Goal: Task Accomplishment & Management: Use online tool/utility

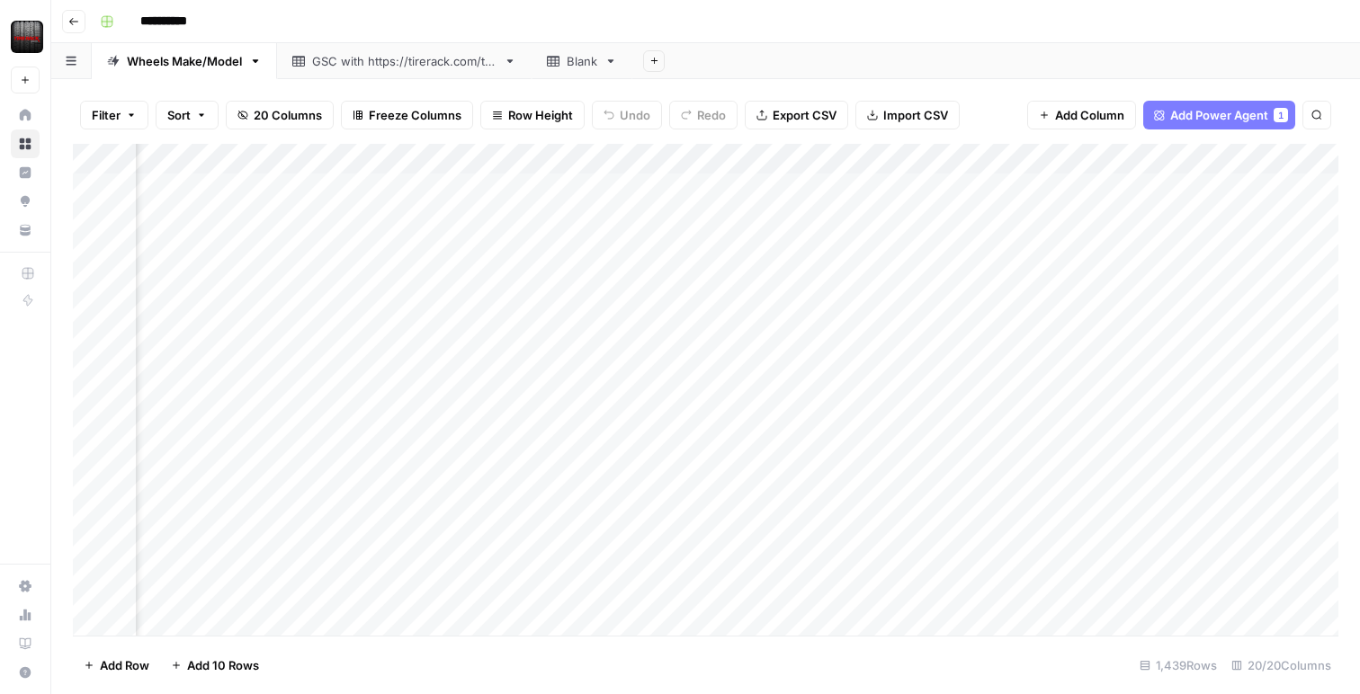
scroll to position [0, 2035]
click at [956, 187] on div "Add Column" at bounding box center [705, 390] width 1265 height 492
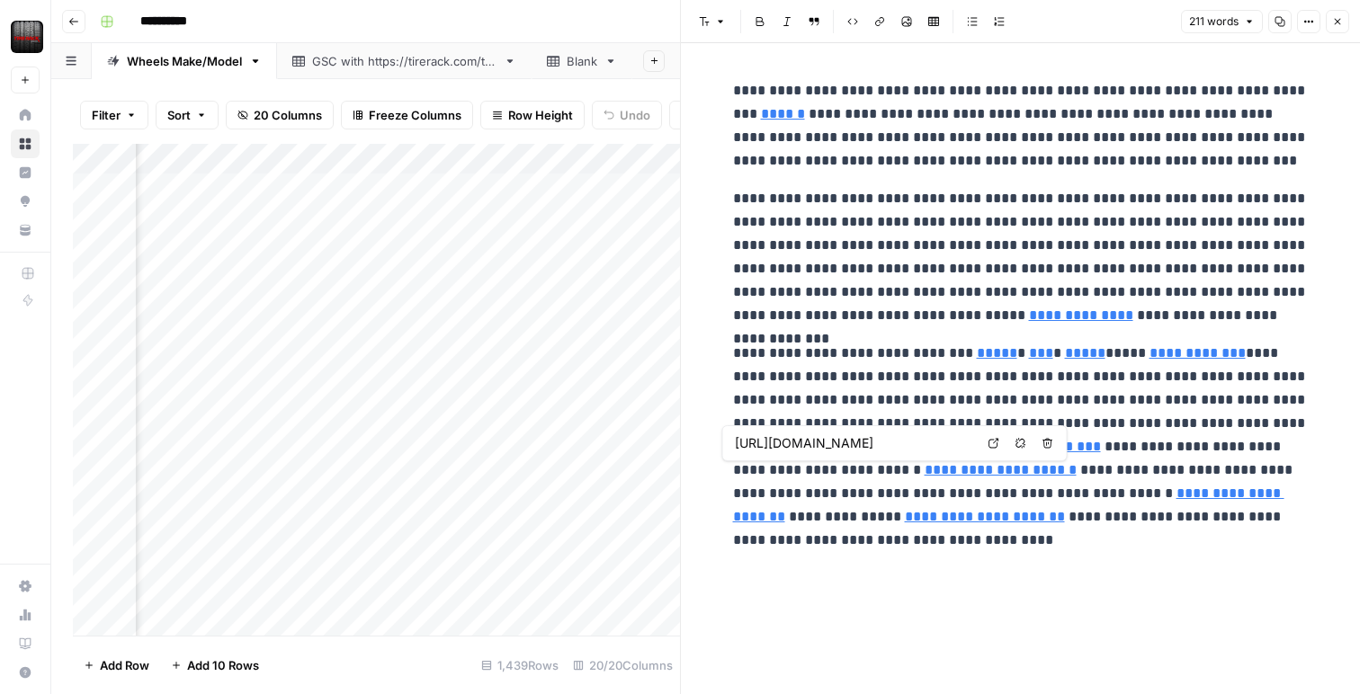
type input "[URL][DOMAIN_NAME]"
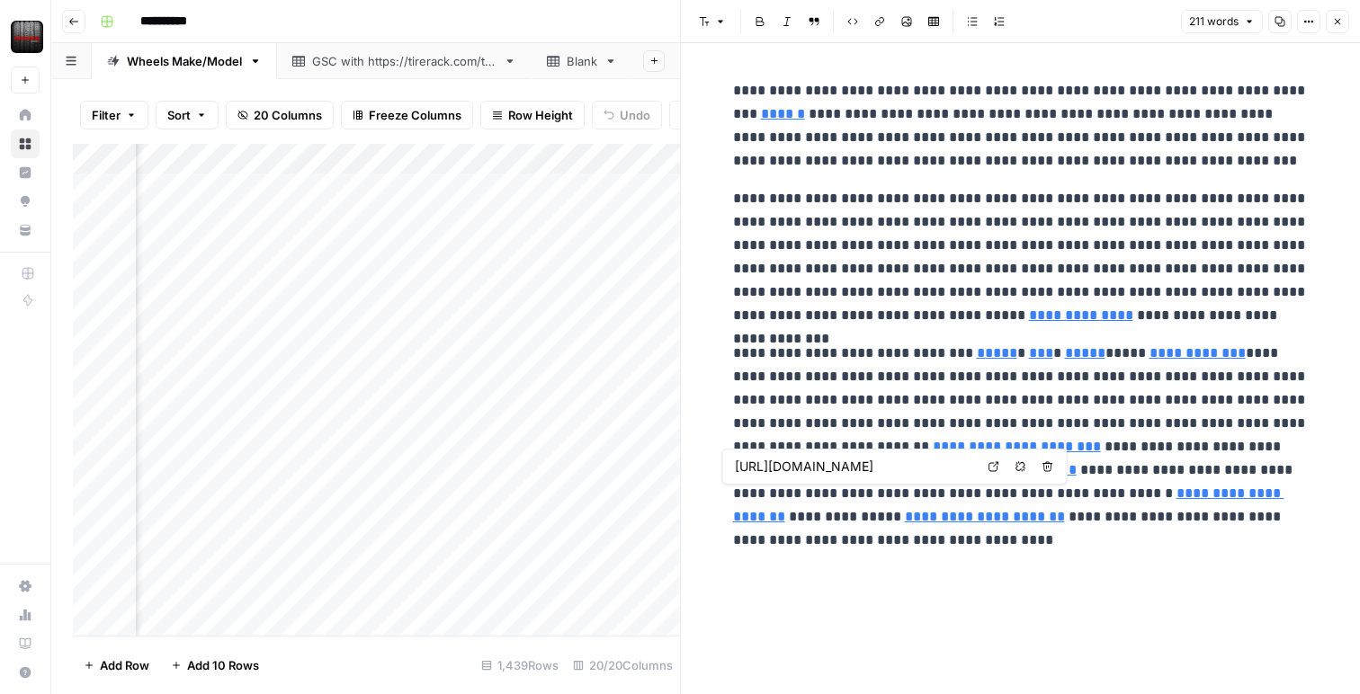
type input "[URL][DOMAIN_NAME]"
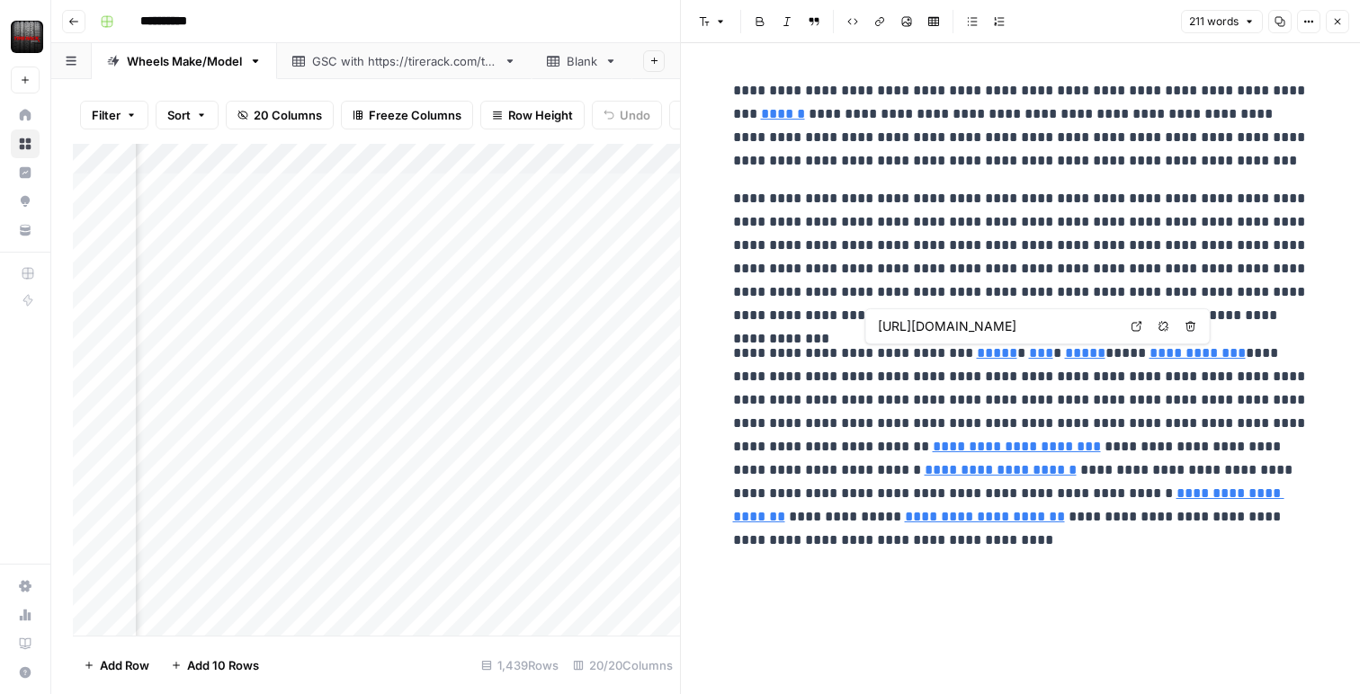
type input "[URL][DOMAIN_NAME]"
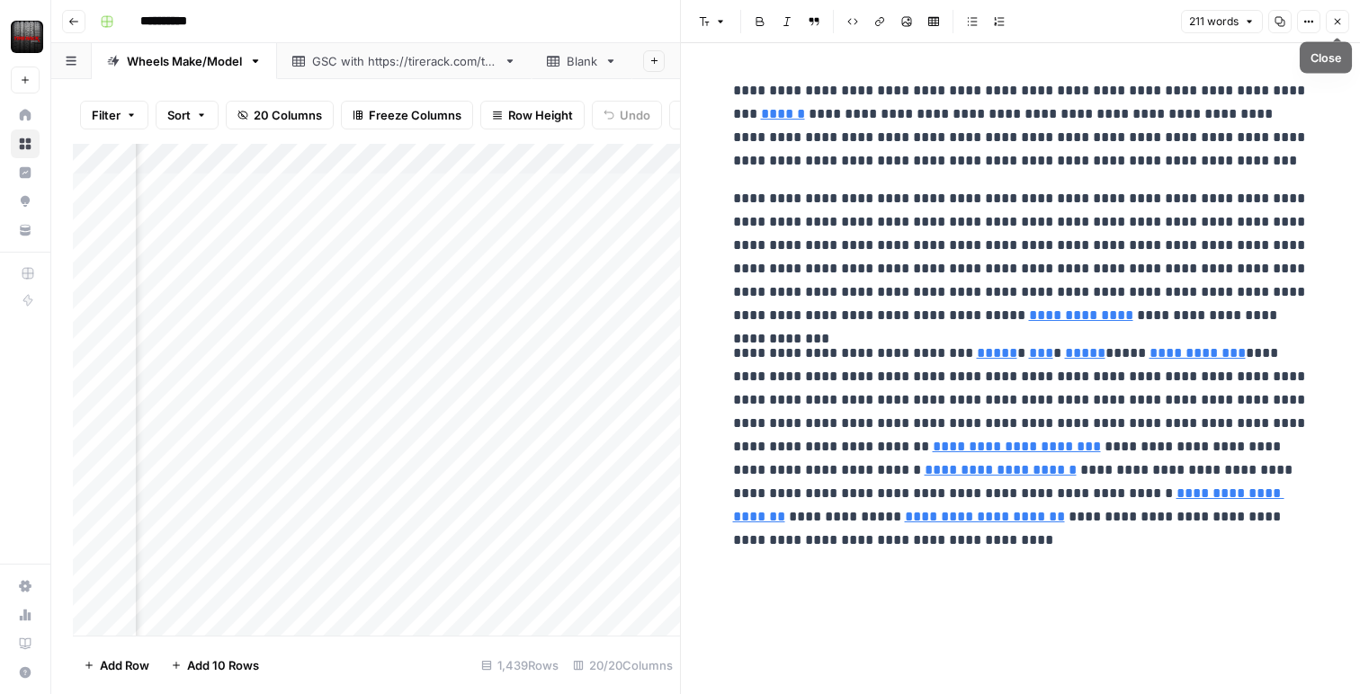
drag, startPoint x: 1333, startPoint y: 26, endPoint x: 1316, endPoint y: 26, distance: 17.1
click at [1332, 26] on icon "button" at bounding box center [1337, 21] width 11 height 11
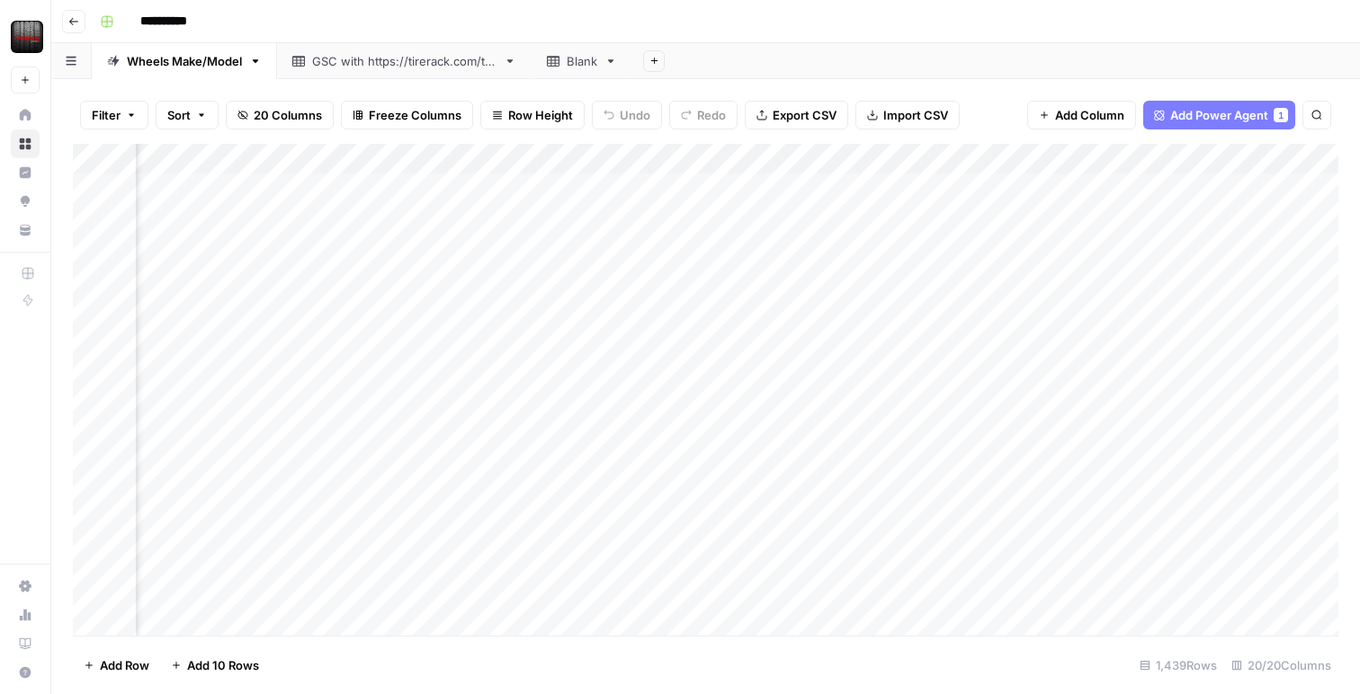
click at [776, 156] on div "Add Column" at bounding box center [705, 390] width 1265 height 492
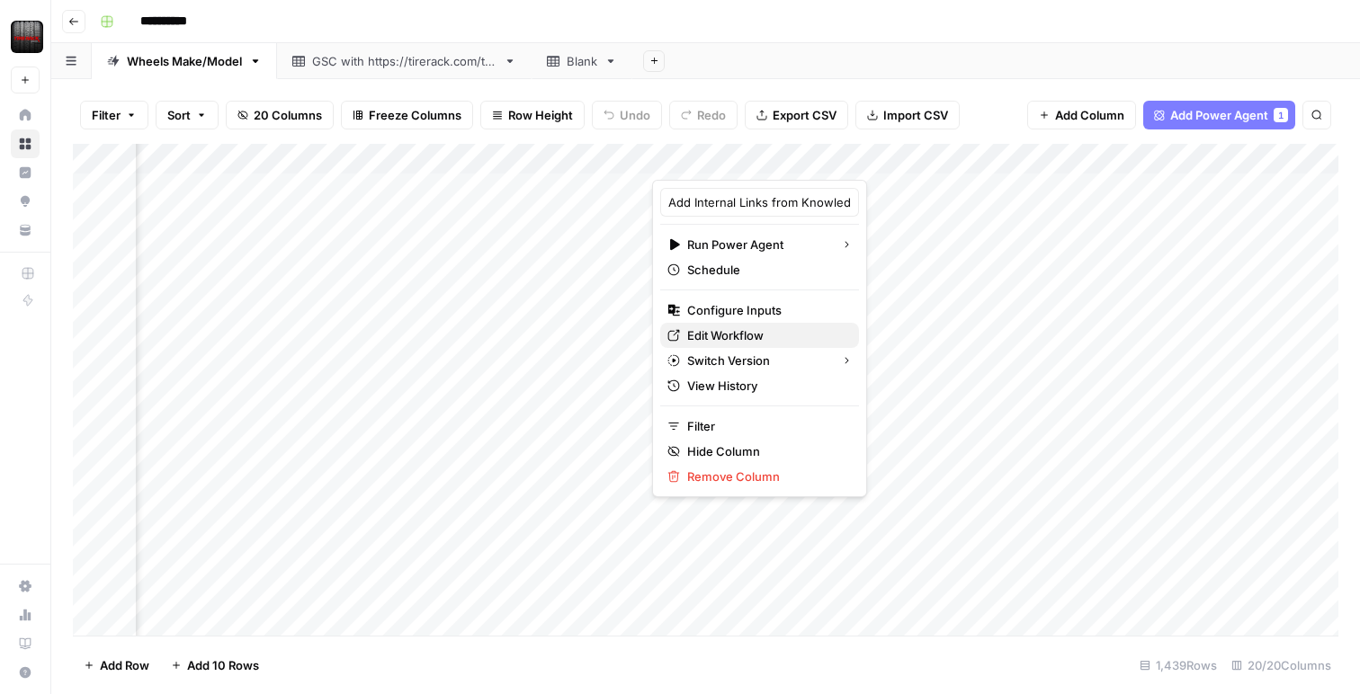
click at [752, 341] on span "Edit Workflow" at bounding box center [765, 335] width 157 height 18
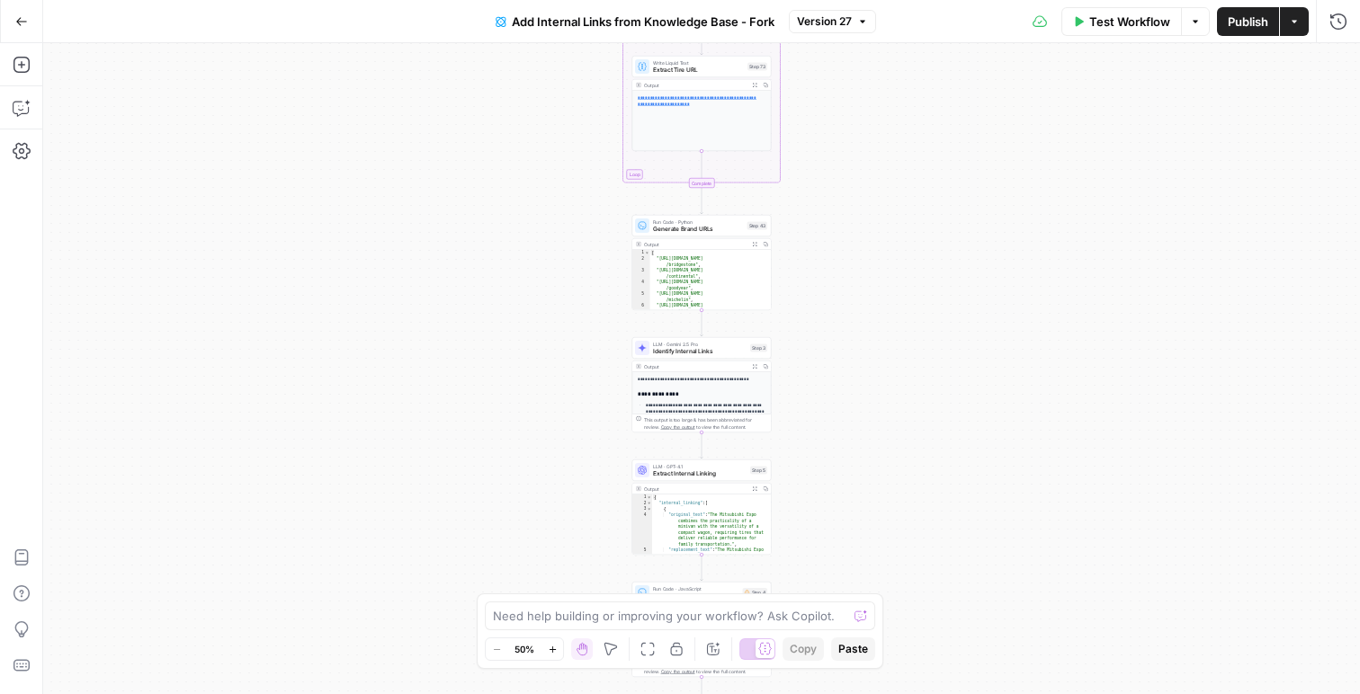
click at [754, 246] on button "Expand Output" at bounding box center [754, 244] width 11 height 11
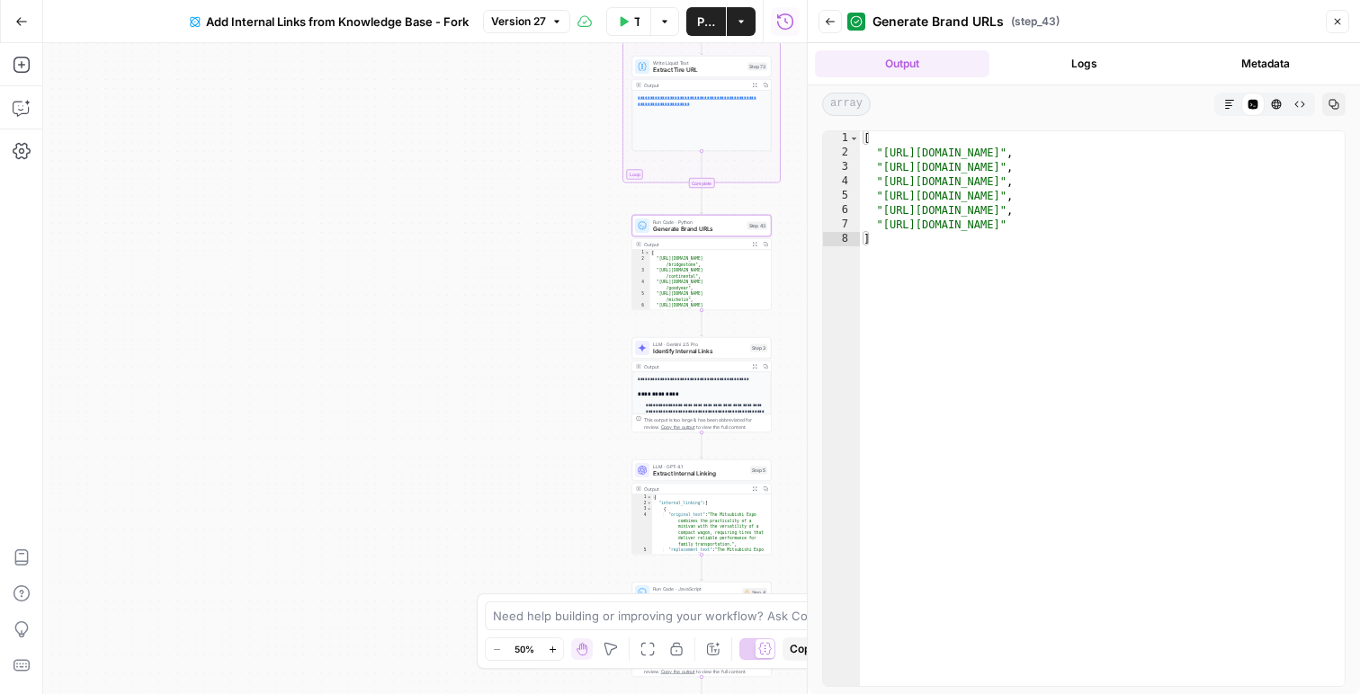
click at [1350, 18] on header "Back Generate Brand URLs ( step_43 ) Close" at bounding box center [1084, 21] width 552 height 43
click at [1341, 19] on icon "button" at bounding box center [1337, 21] width 11 height 11
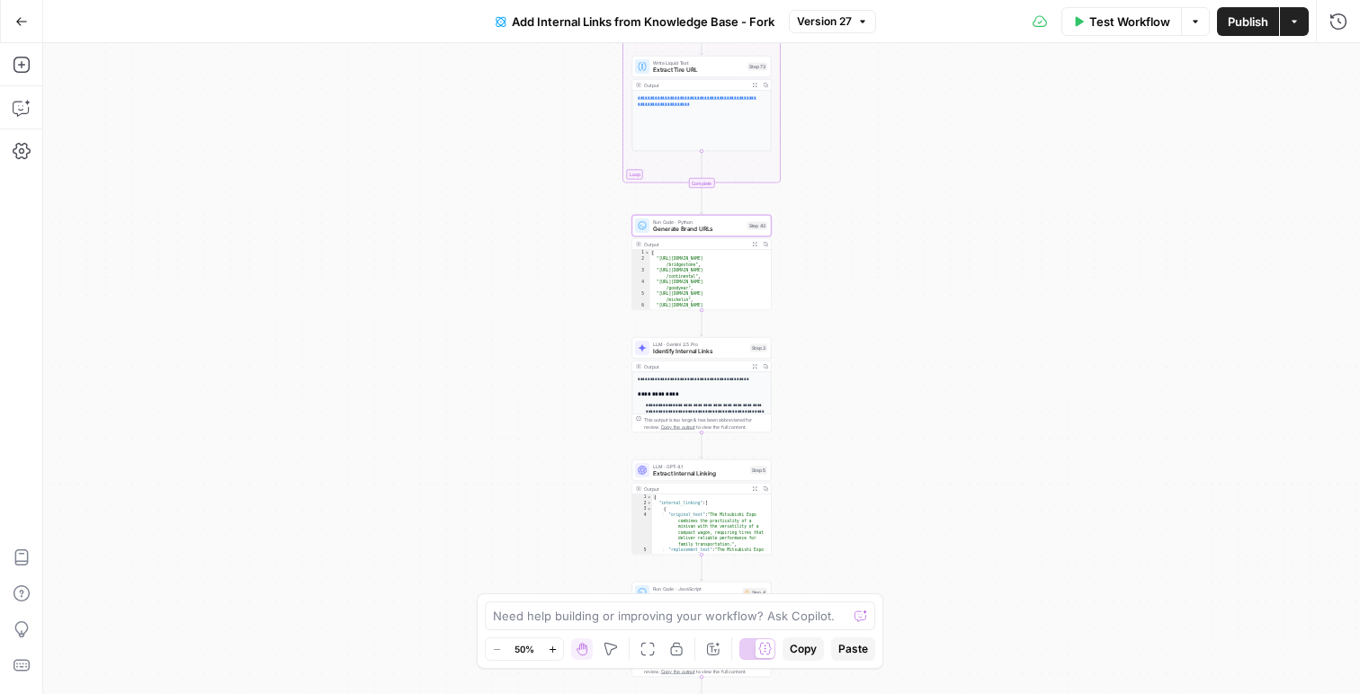
click at [754, 244] on icon "button" at bounding box center [754, 244] width 5 height 5
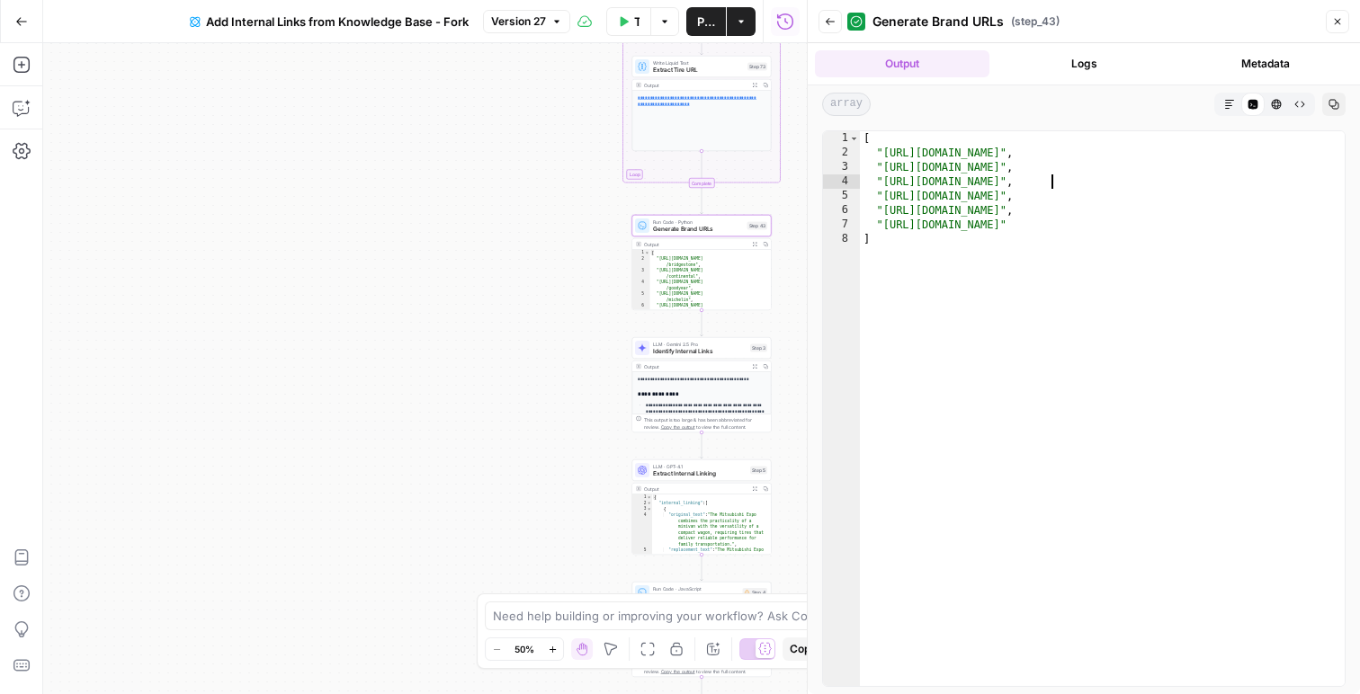
click at [1052, 184] on div "[ "https://www.tirerack.com/tires/brands/bridgestone" , "https://www.tirerack.c…" at bounding box center [1102, 423] width 485 height 584
click at [1051, 184] on div "[ "https://www.tirerack.com/tires/brands/bridgestone" , "https://www.tirerack.c…" at bounding box center [1102, 423] width 485 height 584
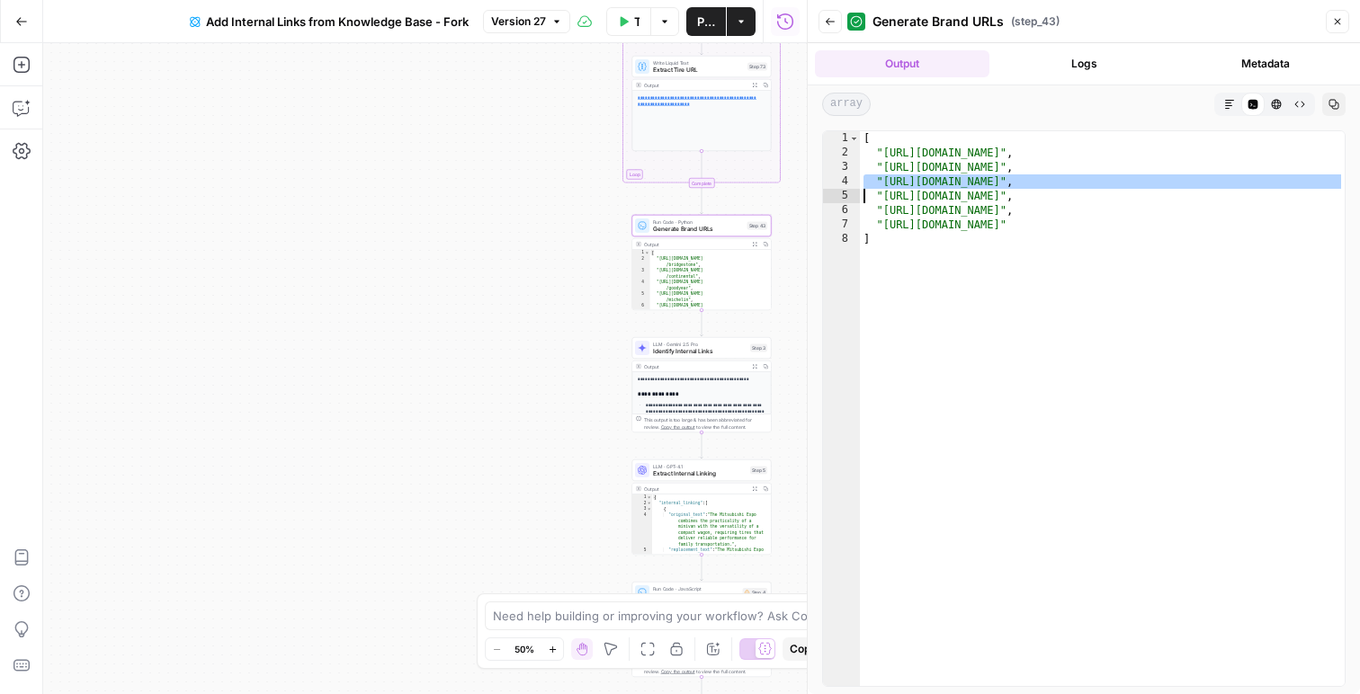
click at [1051, 184] on div "[ "https://www.tirerack.com/tires/brands/bridgestone" , "https://www.tirerack.c…" at bounding box center [1102, 423] width 485 height 584
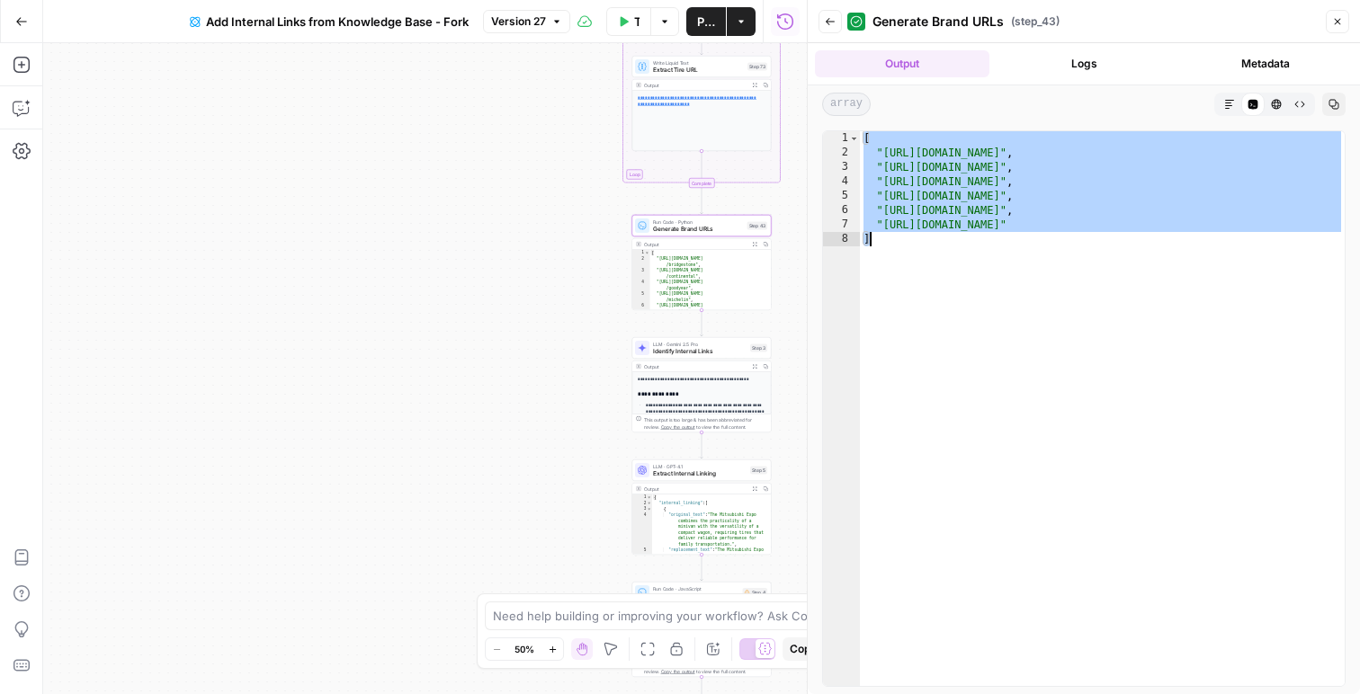
click at [1023, 287] on div "[ "https://www.tirerack.com/tires/brands/bridgestone" , "https://www.tirerack.c…" at bounding box center [1102, 423] width 485 height 584
type textarea "*"
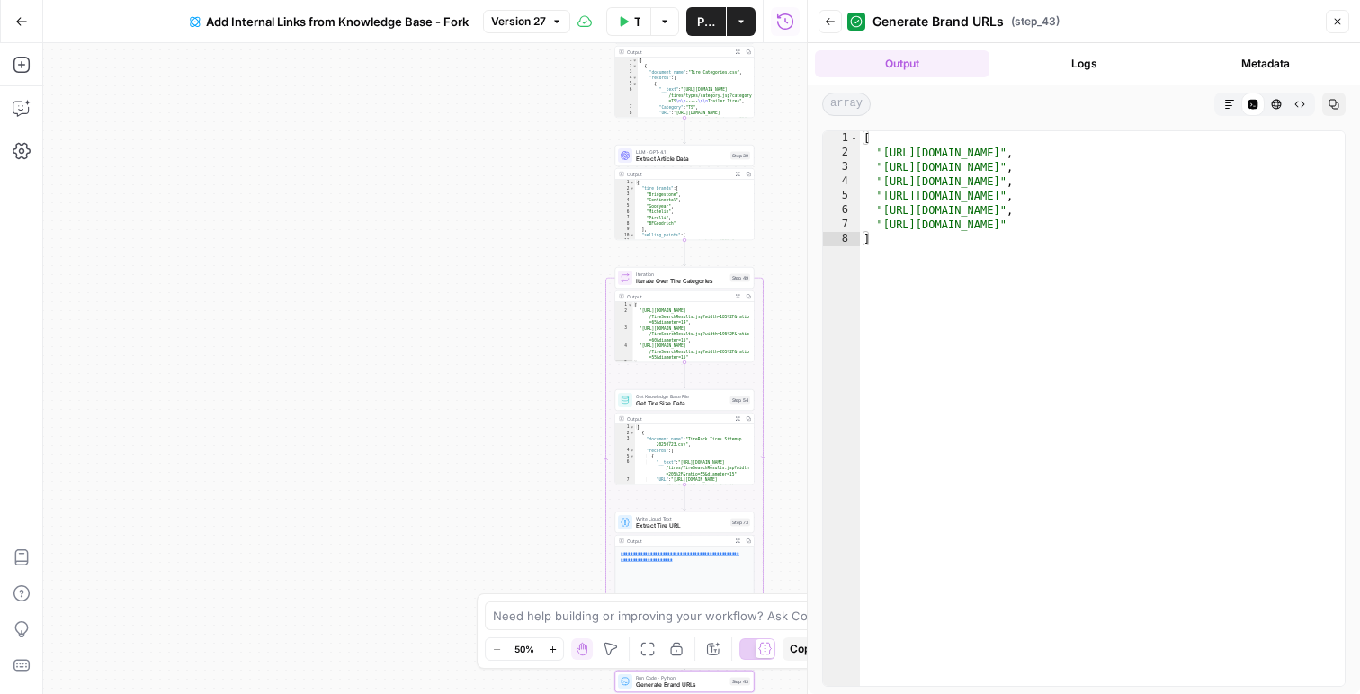
drag, startPoint x: 1337, startPoint y: 18, endPoint x: 1162, endPoint y: 101, distance: 193.9
click at [1337, 19] on icon "button" at bounding box center [1337, 21] width 11 height 11
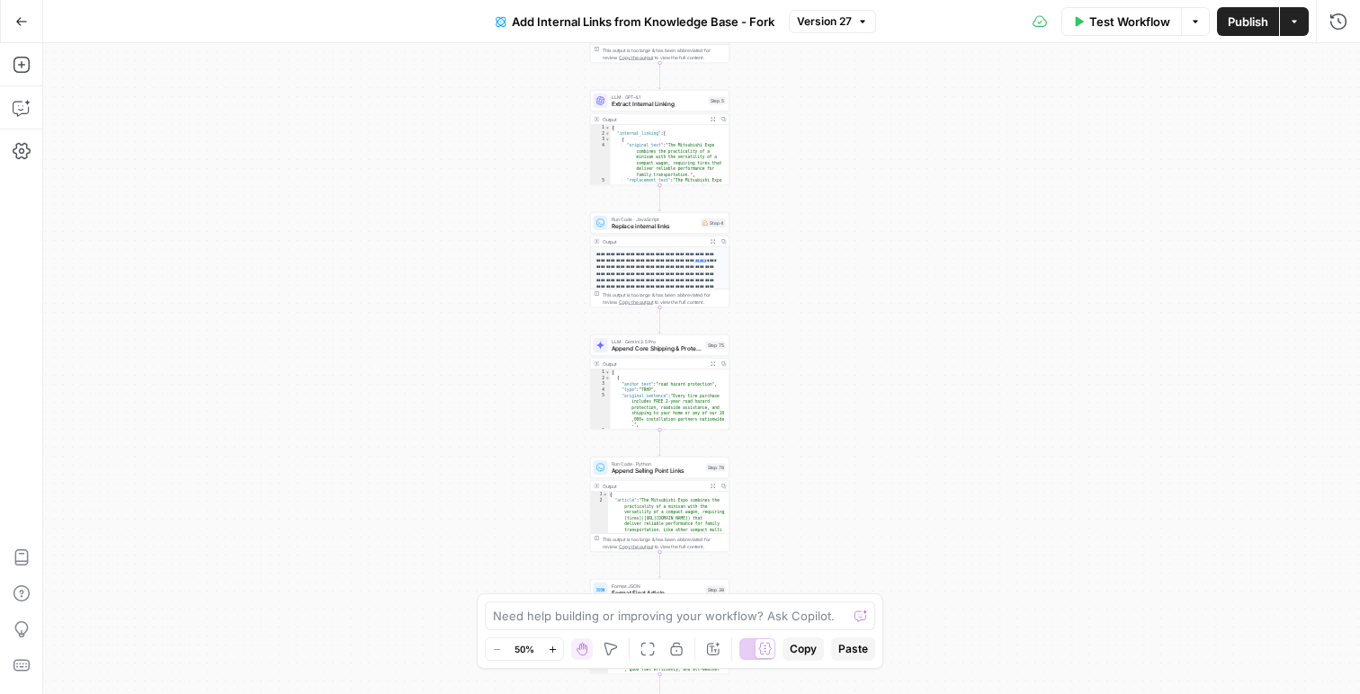
click at [711, 239] on icon "button" at bounding box center [712, 241] width 4 height 4
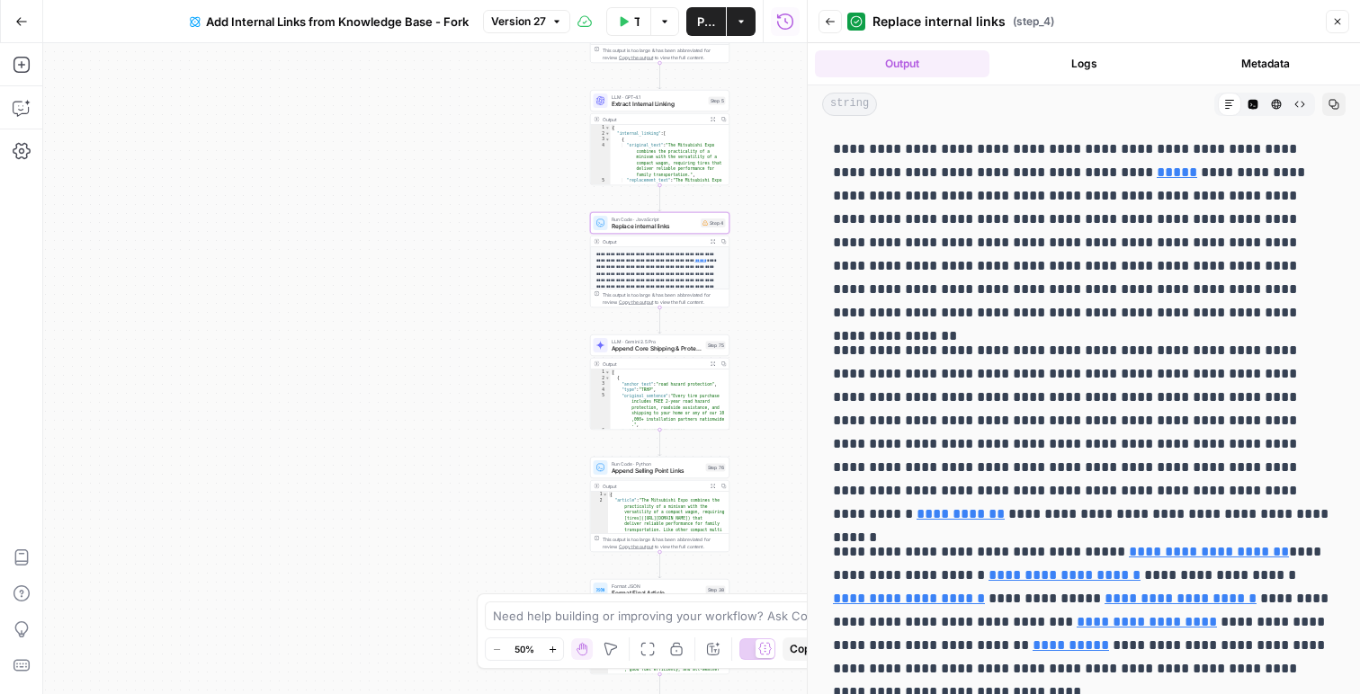
click at [825, 23] on icon "button" at bounding box center [830, 21] width 11 height 11
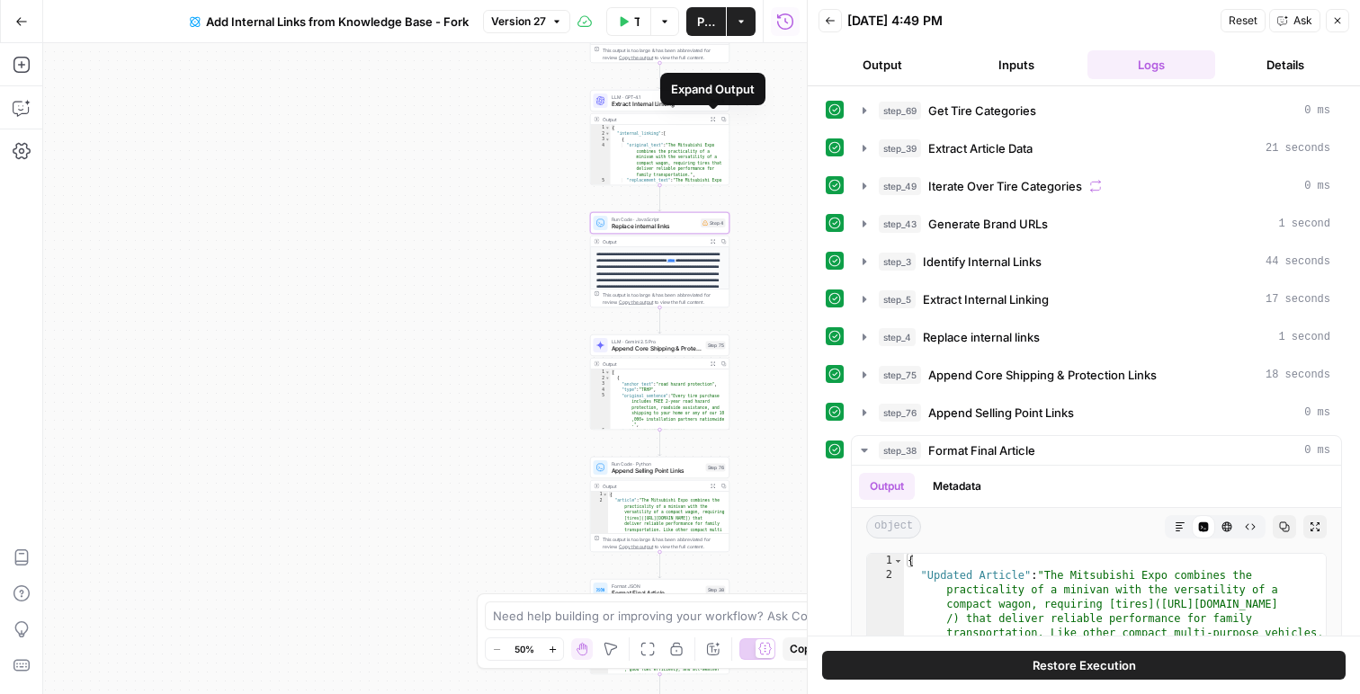
click at [714, 120] on icon "button" at bounding box center [712, 119] width 4 height 4
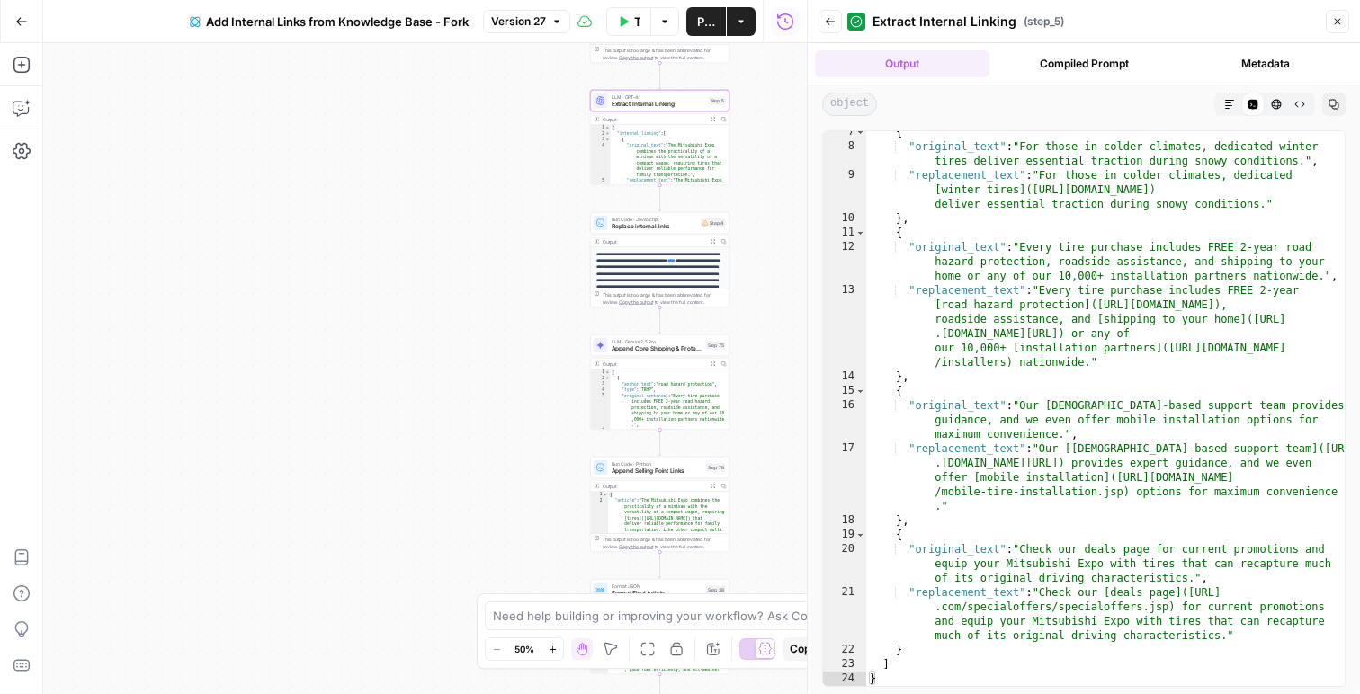
scroll to position [178, 0]
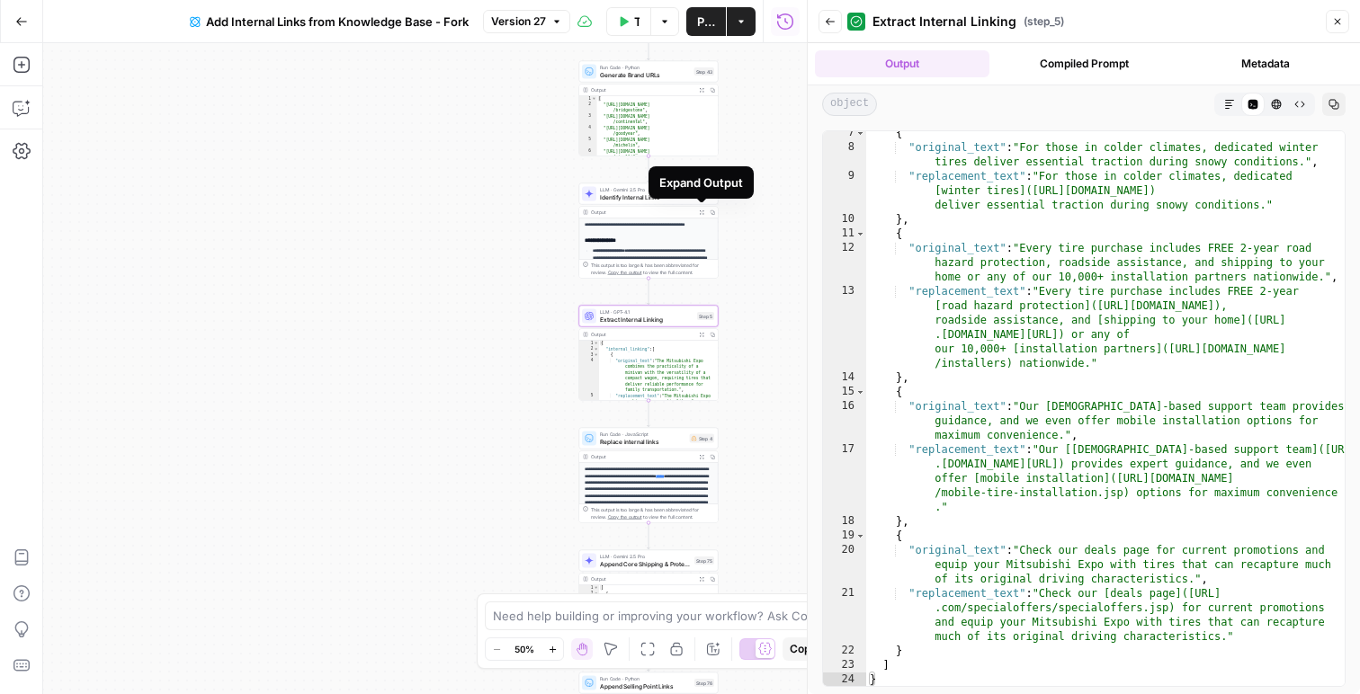
click at [698, 210] on button "Expand Output" at bounding box center [701, 212] width 11 height 11
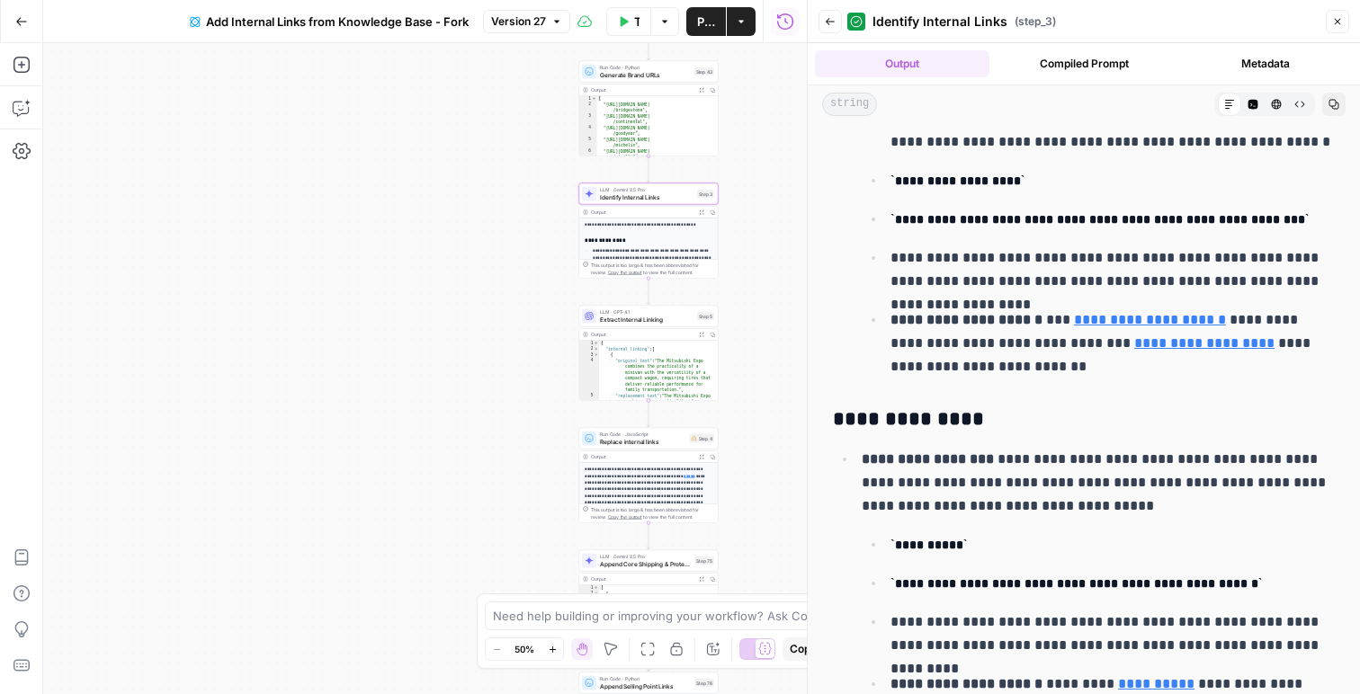
scroll to position [1751, 0]
click at [670, 213] on div "Output" at bounding box center [642, 212] width 103 height 7
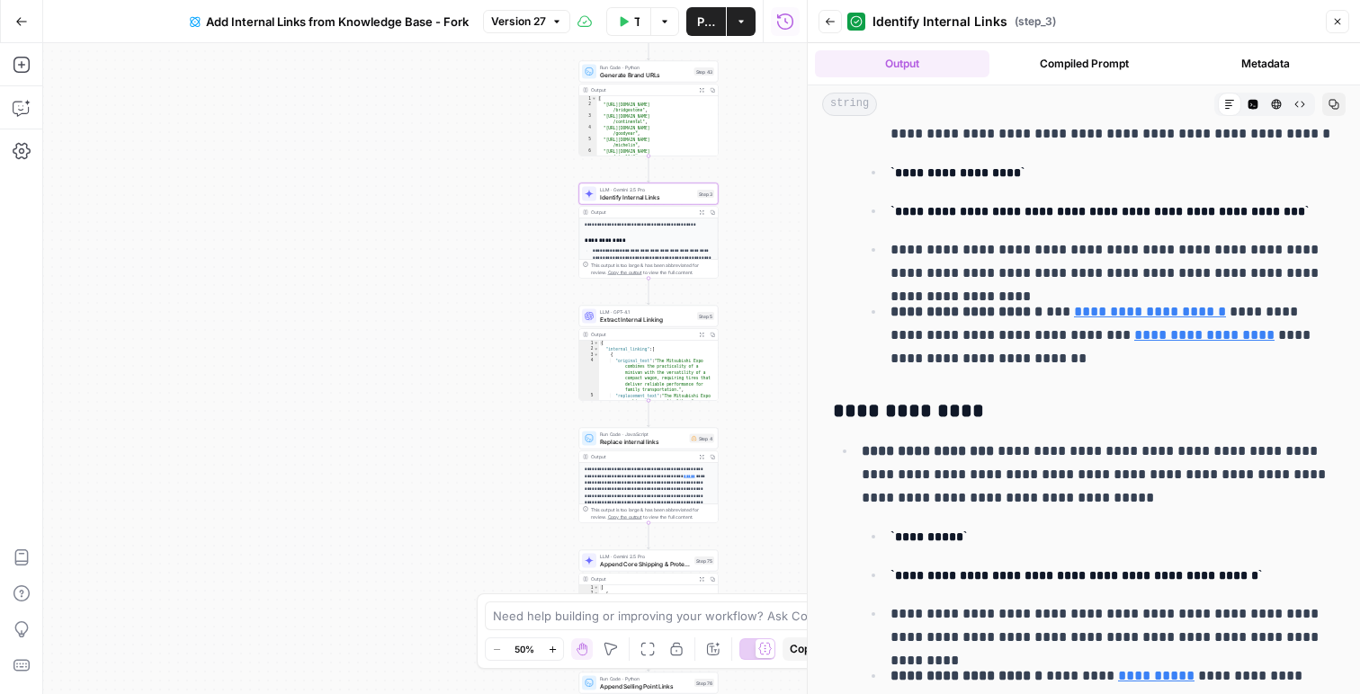
scroll to position [1760, 0]
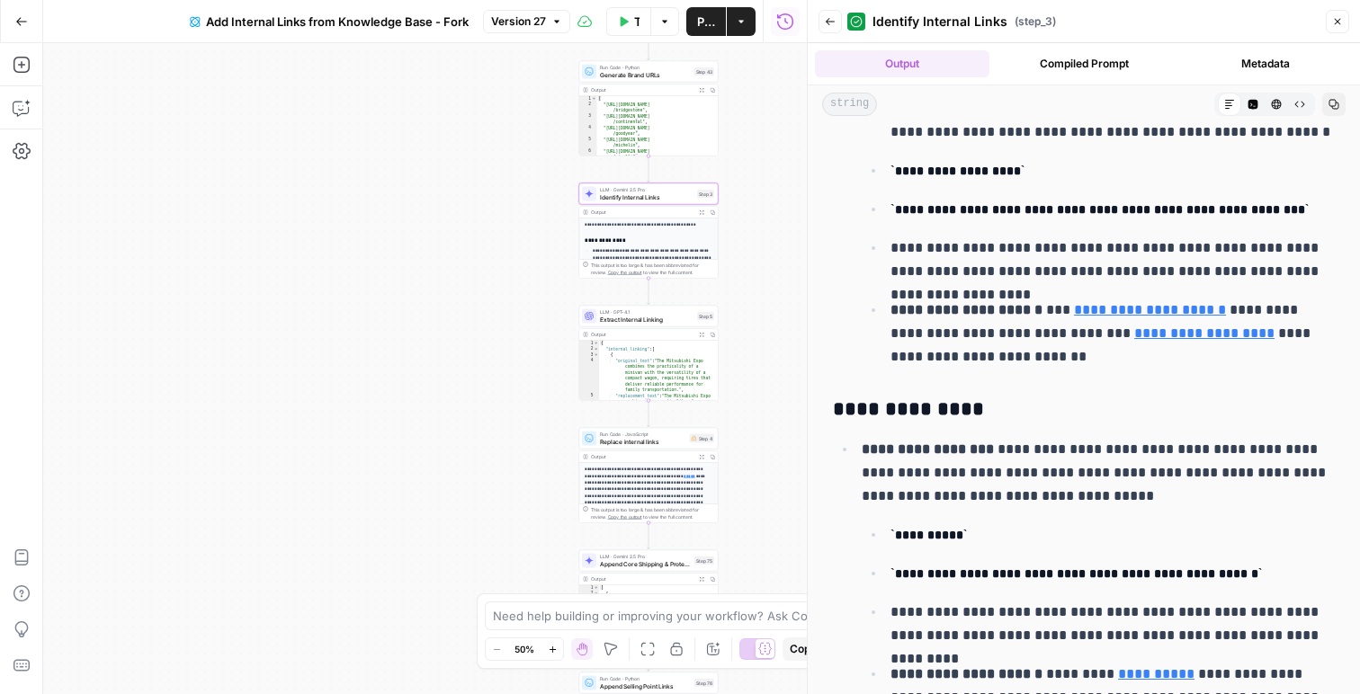
click at [656, 237] on h3 "**********" at bounding box center [649, 240] width 129 height 7
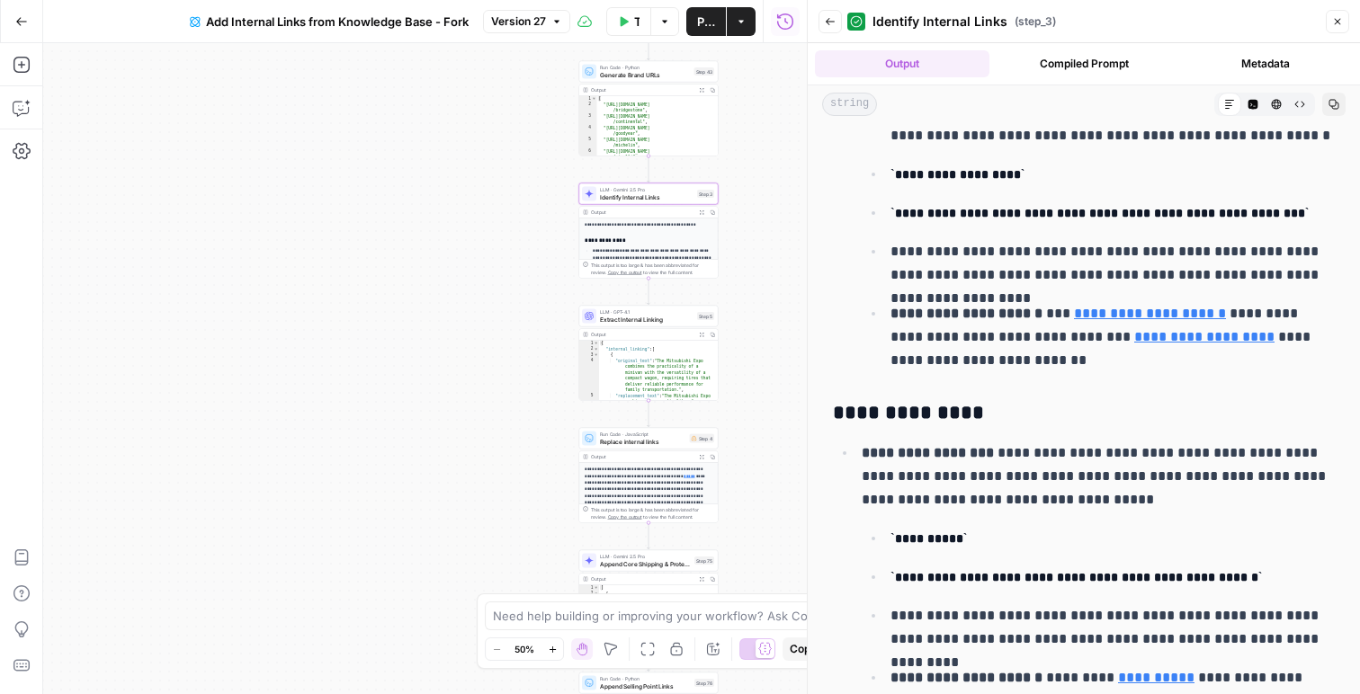
scroll to position [1755, 0]
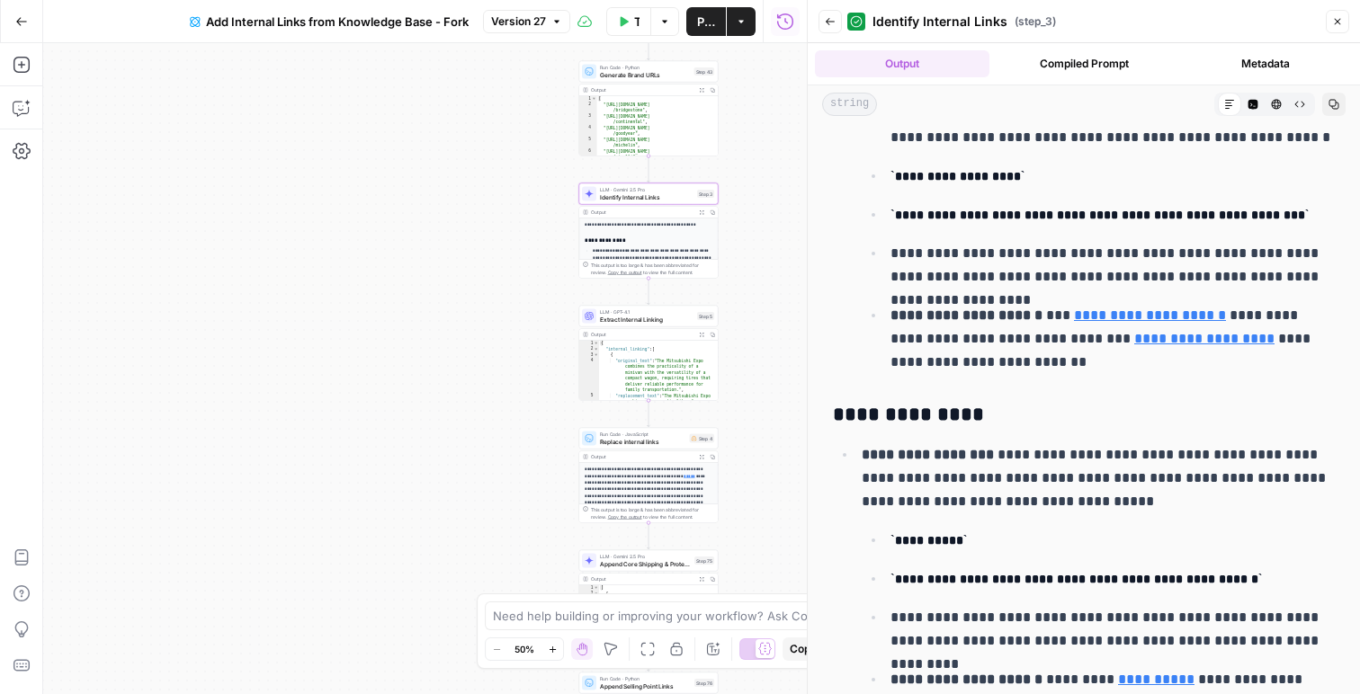
drag, startPoint x: 1334, startPoint y: 19, endPoint x: 1177, endPoint y: 52, distance: 160.0
click at [1334, 19] on icon "button" at bounding box center [1337, 21] width 11 height 11
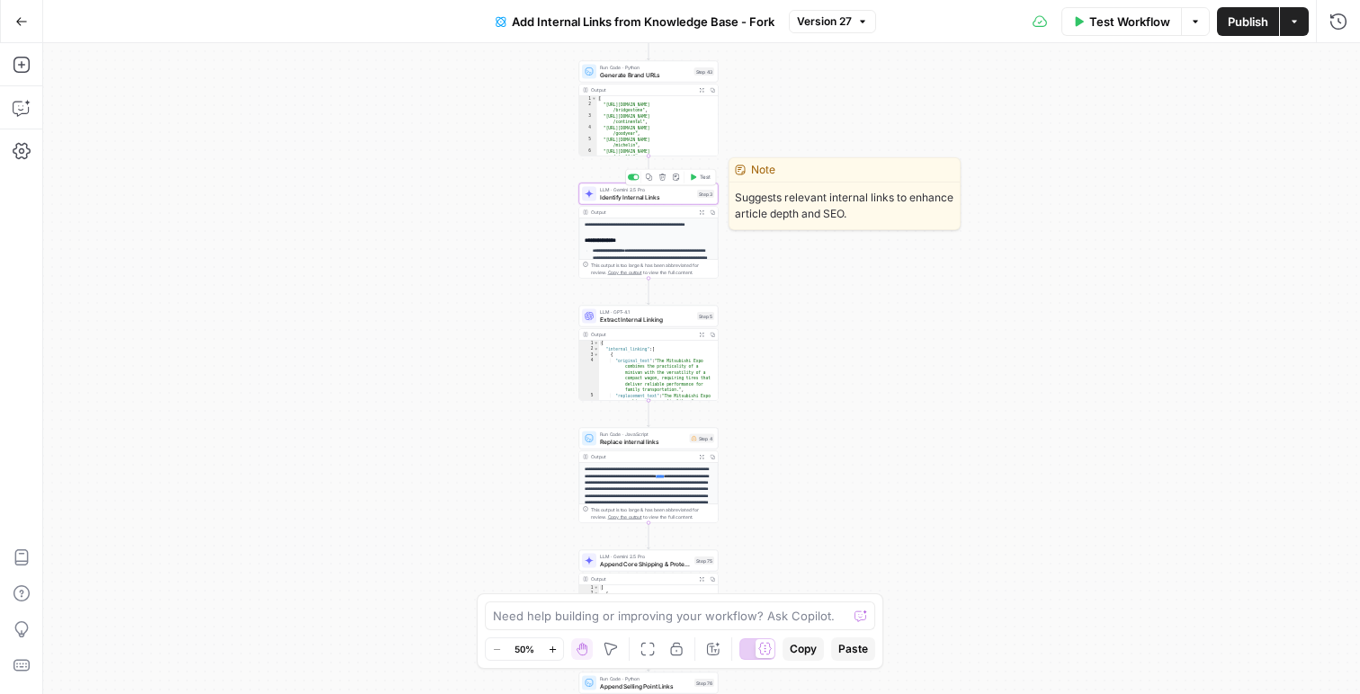
click at [657, 201] on span "Identify Internal Links" at bounding box center [647, 196] width 94 height 9
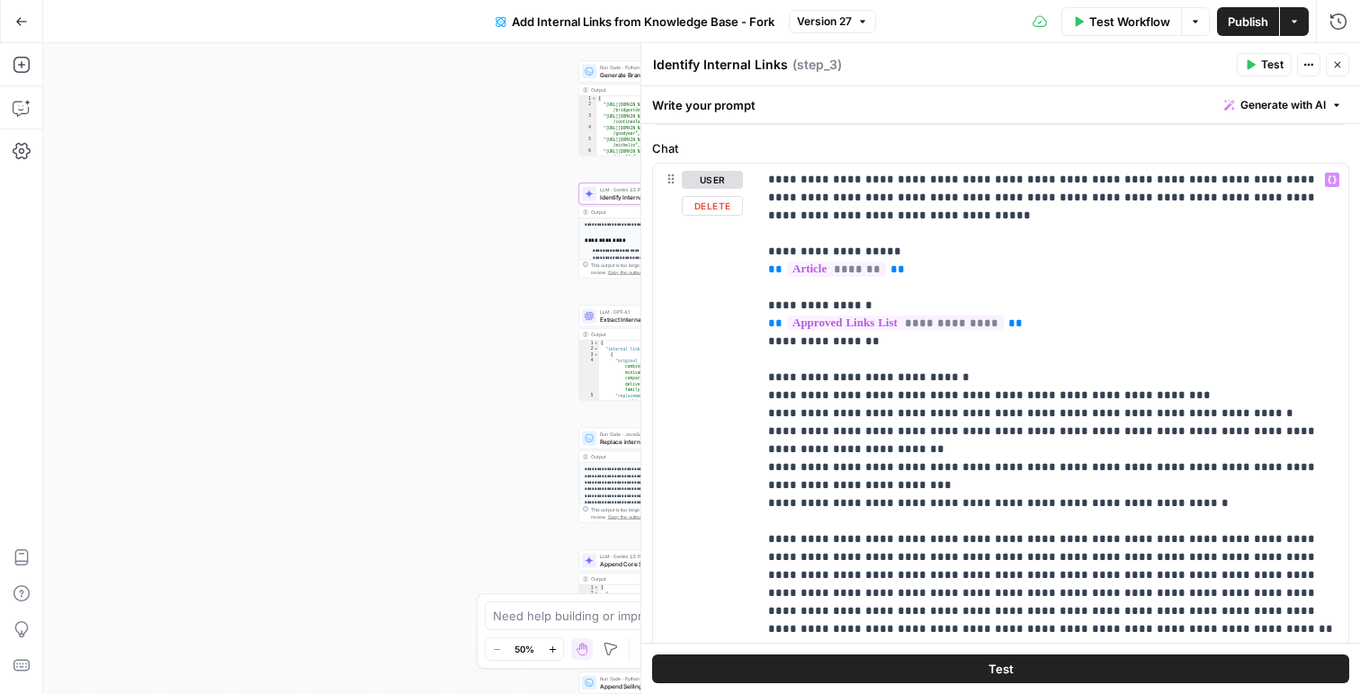
scroll to position [121, 0]
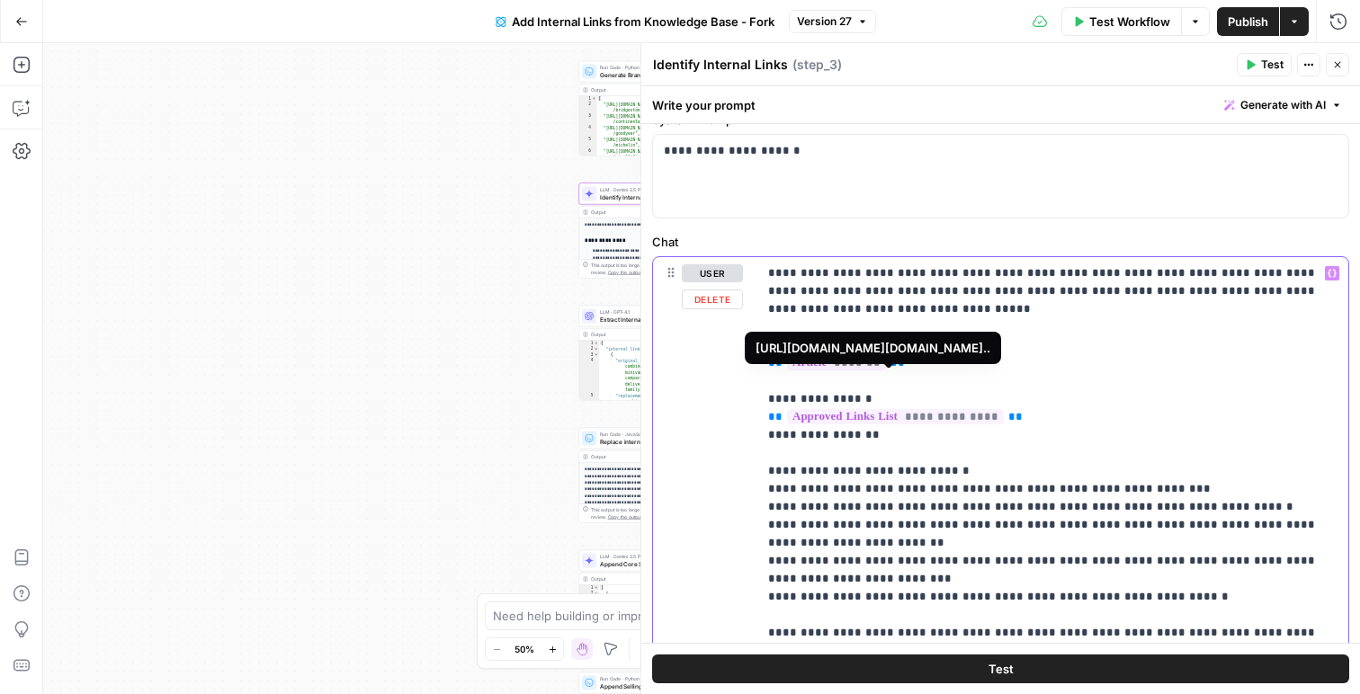
click at [818, 409] on span "**********" at bounding box center [895, 416] width 217 height 15
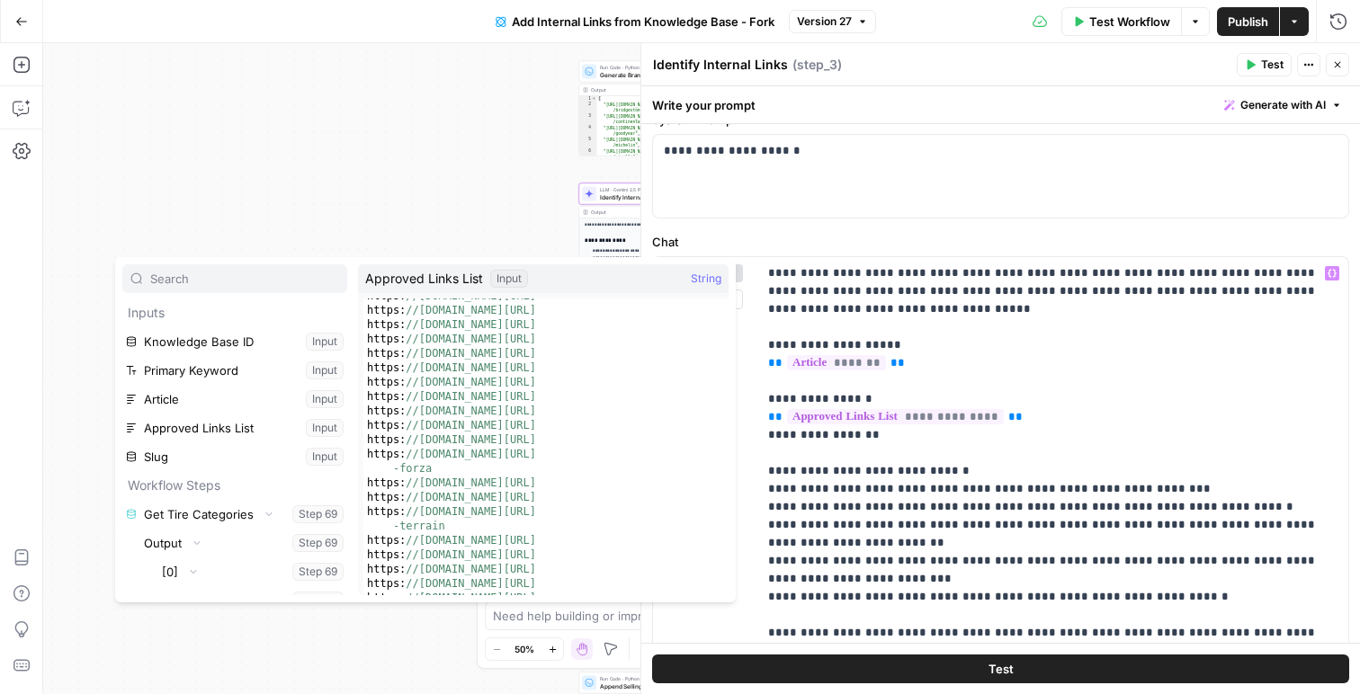
scroll to position [1430, 0]
type textarea "**********"
click at [577, 590] on div "https: //www.tirerack.com/wheels/brands/sport-replica https: //www.tirerack.com…" at bounding box center [545, 463] width 365 height 340
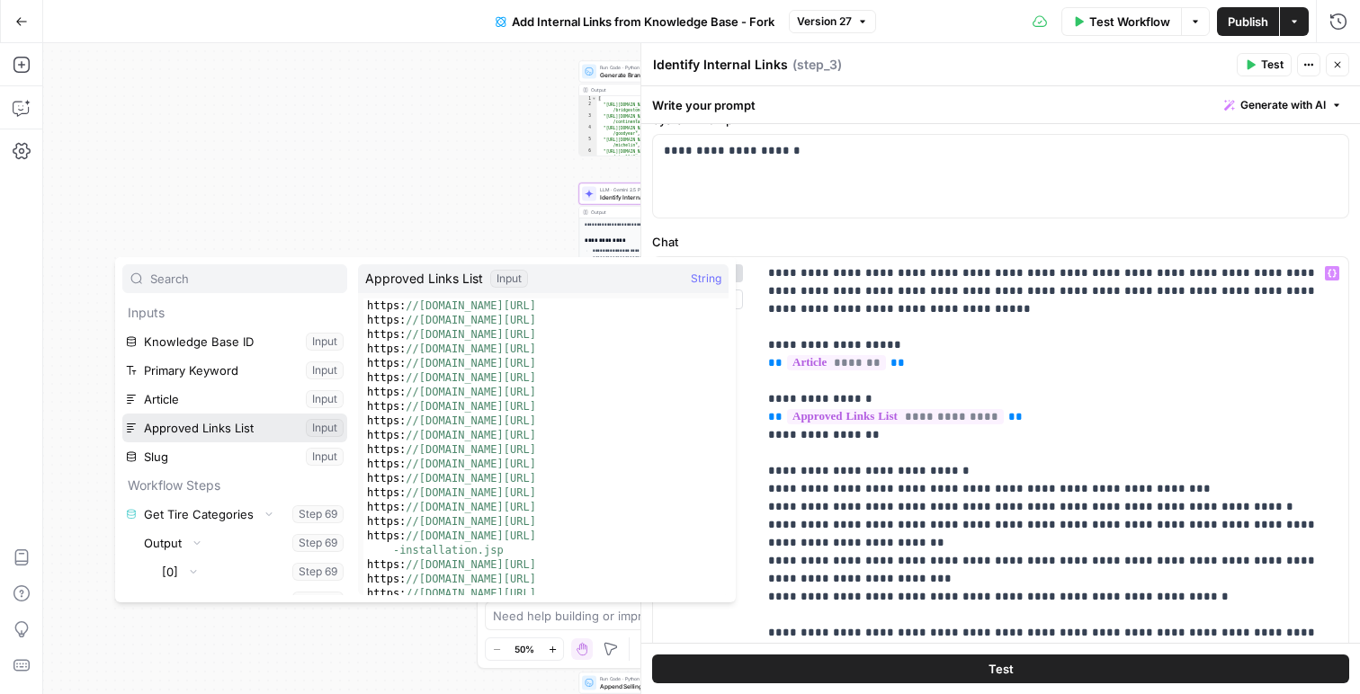
click at [203, 425] on button "Select variable Approved Links List" at bounding box center [234, 428] width 225 height 29
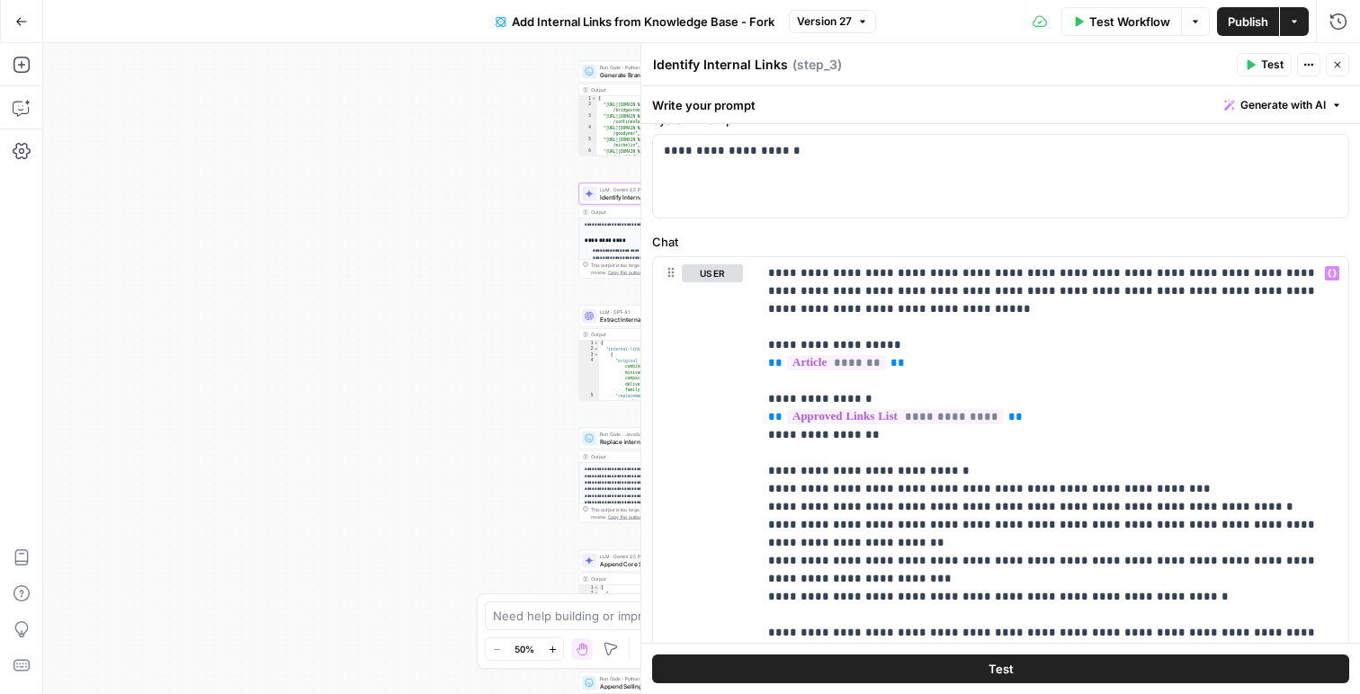
click at [26, 23] on icon "button" at bounding box center [21, 21] width 13 height 13
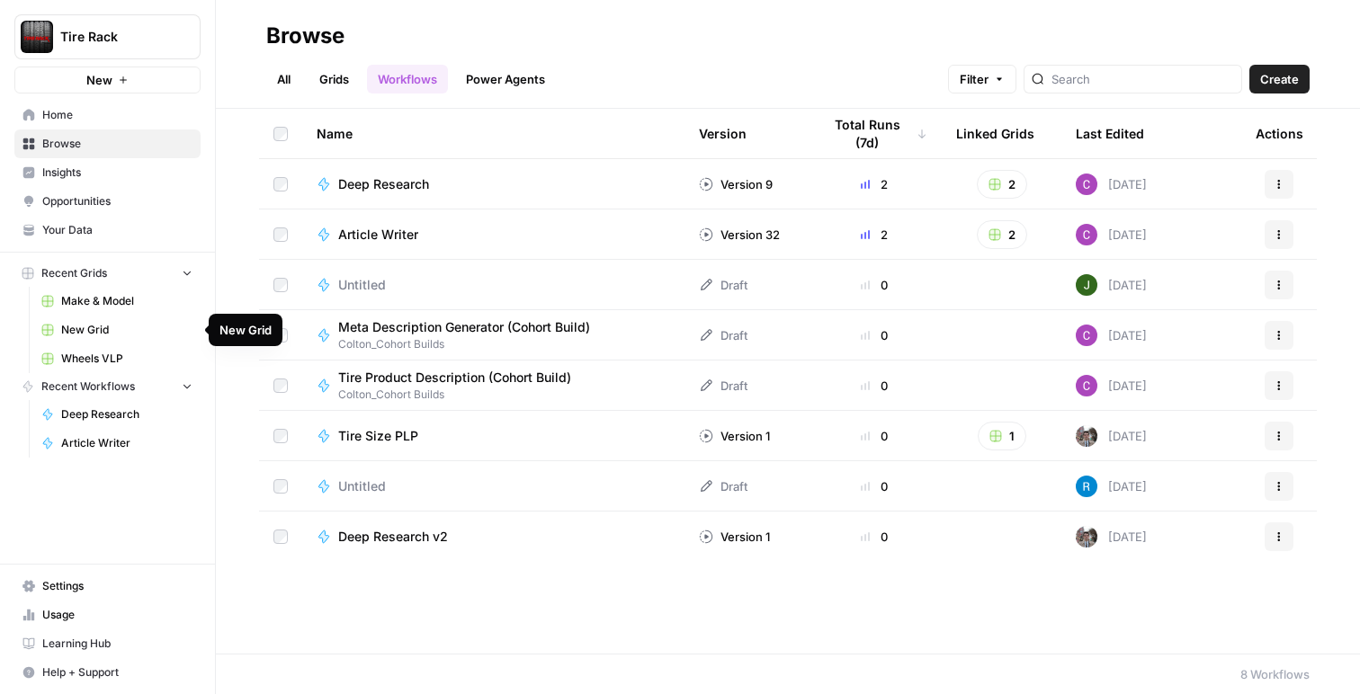
click at [89, 366] on span "Wheels VLP" at bounding box center [126, 359] width 131 height 16
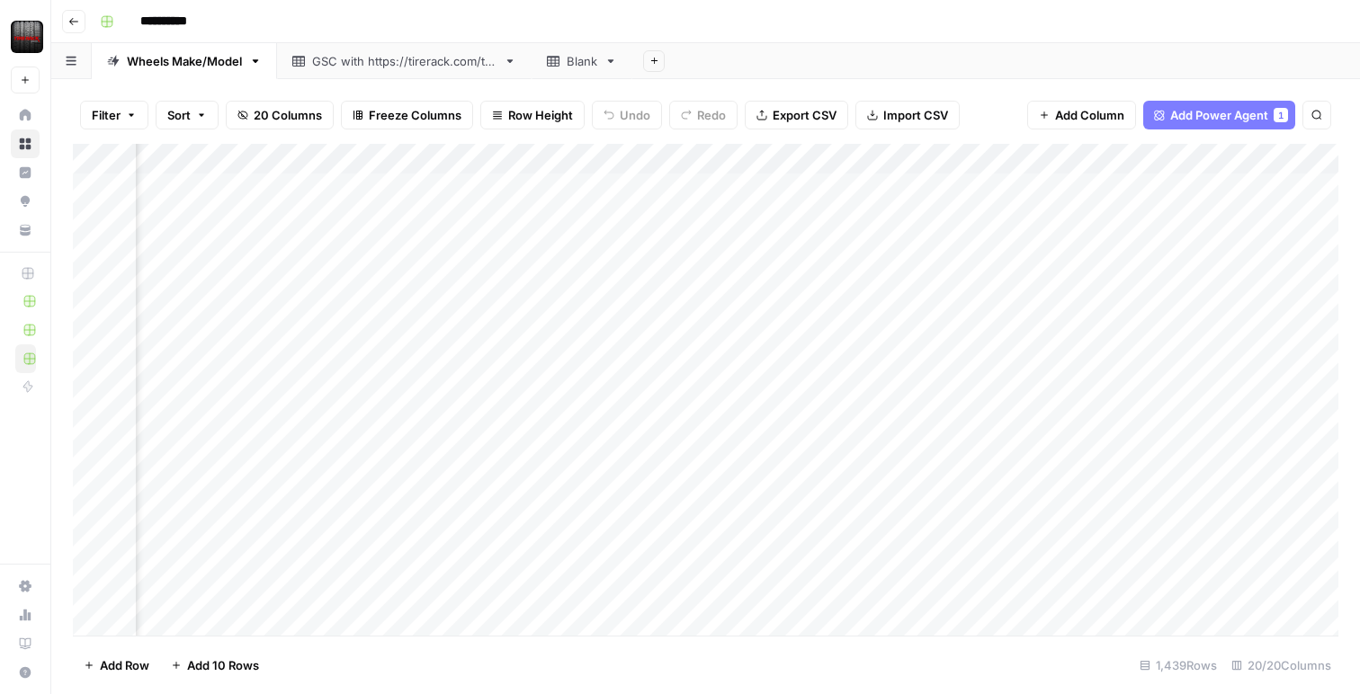
scroll to position [0, 1909]
click at [902, 162] on div "Add Column" at bounding box center [705, 390] width 1265 height 492
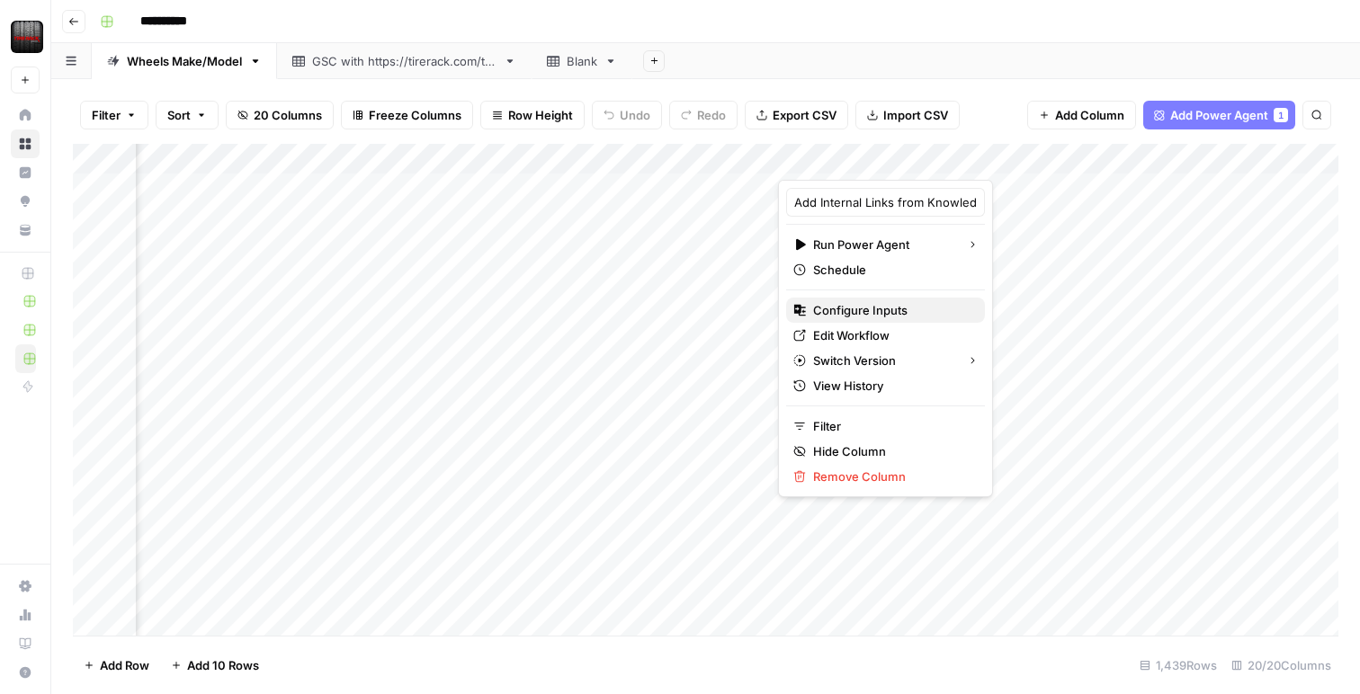
click at [872, 314] on span "Configure Inputs" at bounding box center [891, 310] width 157 height 18
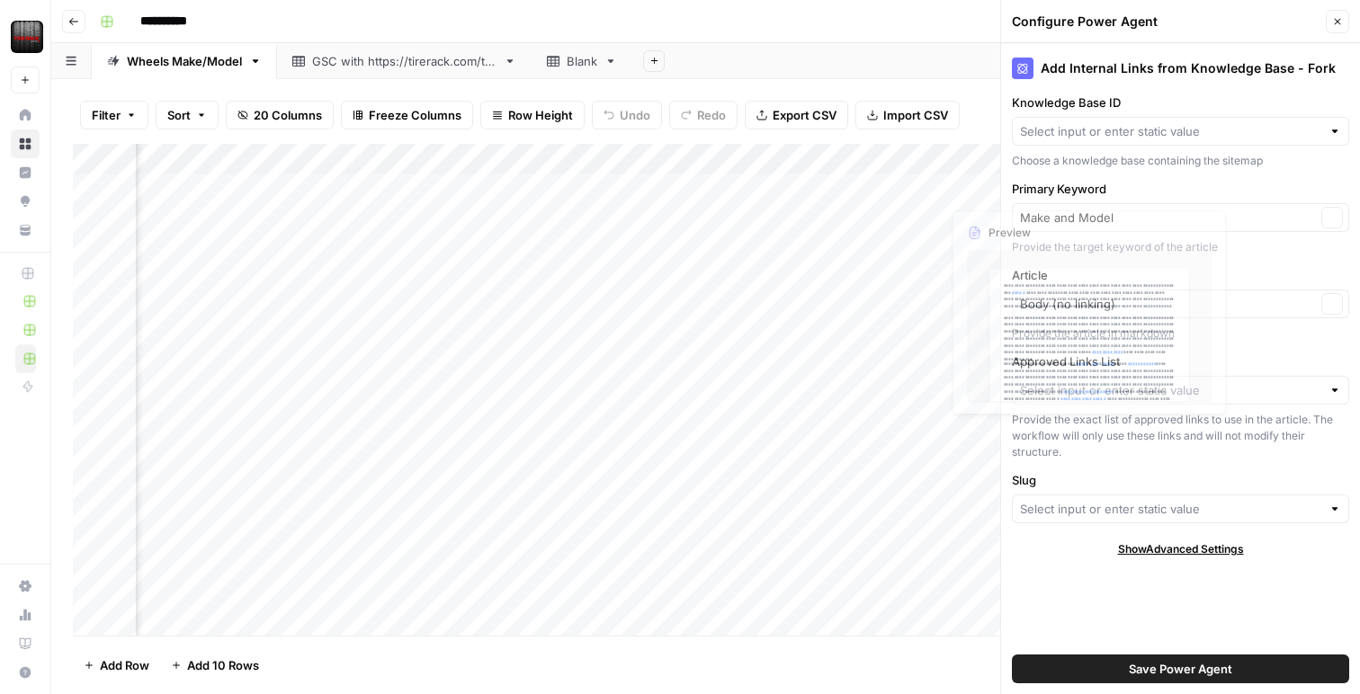
type input "Sitemap V2"
type input "Slugs"
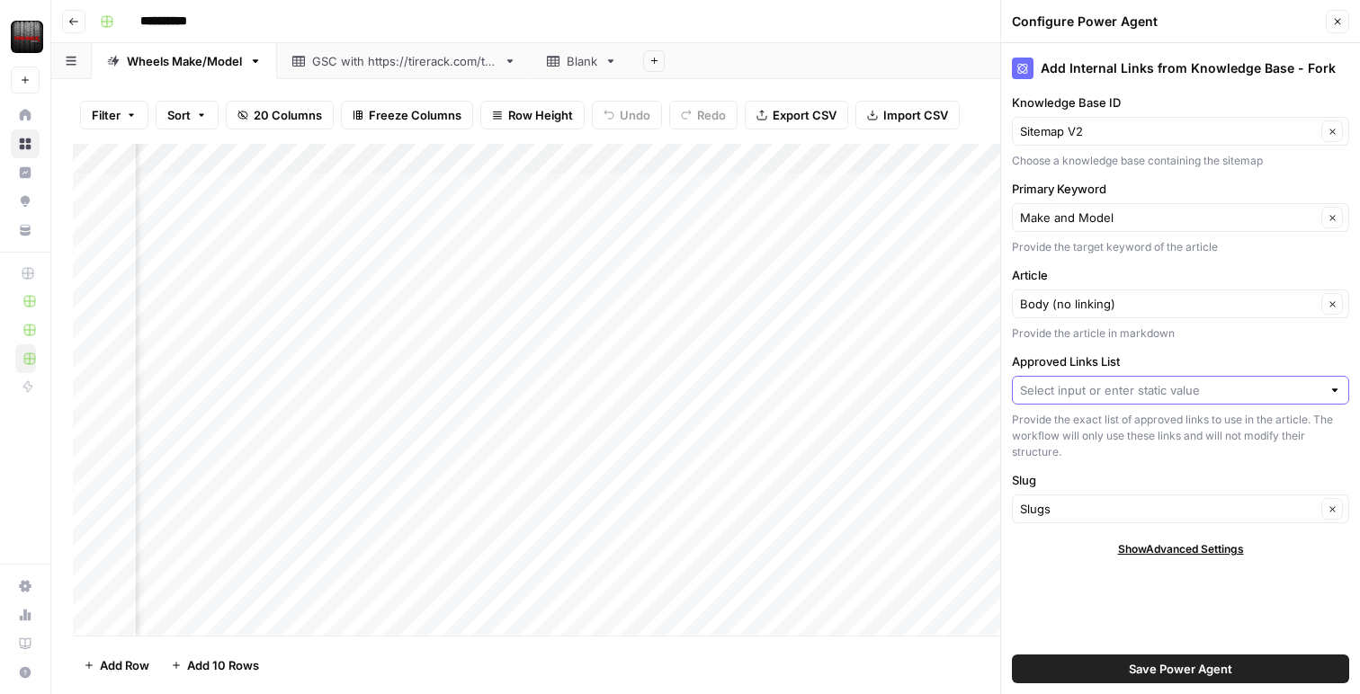
click at [1126, 397] on input "Approved Links List" at bounding box center [1170, 390] width 301 height 18
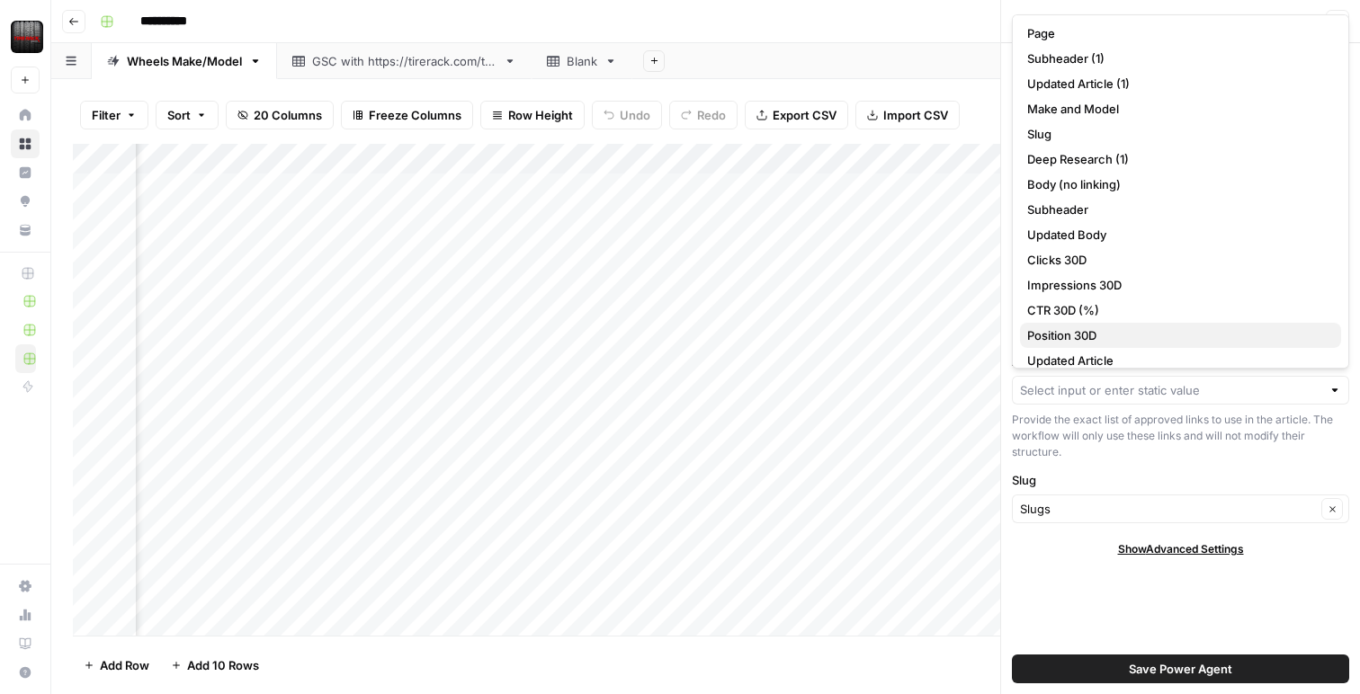
scroll to position [63, 0]
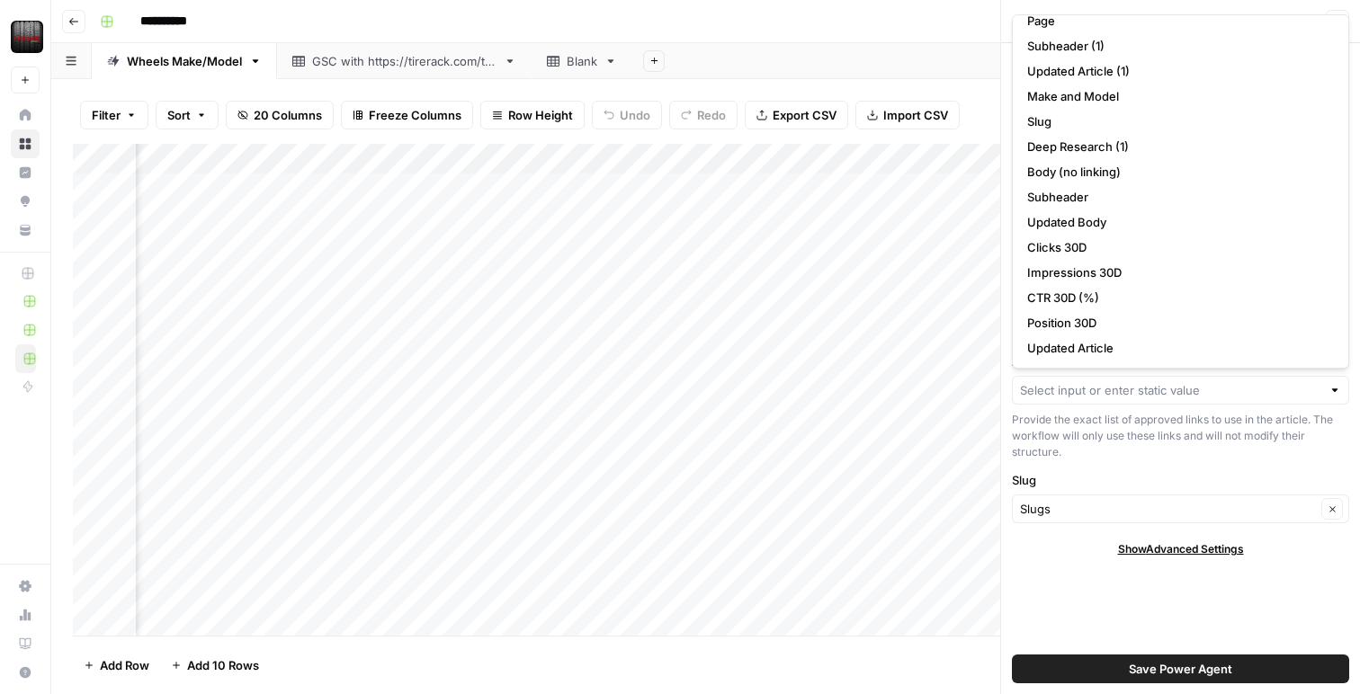
click at [1114, 439] on div "Provide the exact list of approved links to use in the article. The workflow wi…" at bounding box center [1180, 436] width 337 height 49
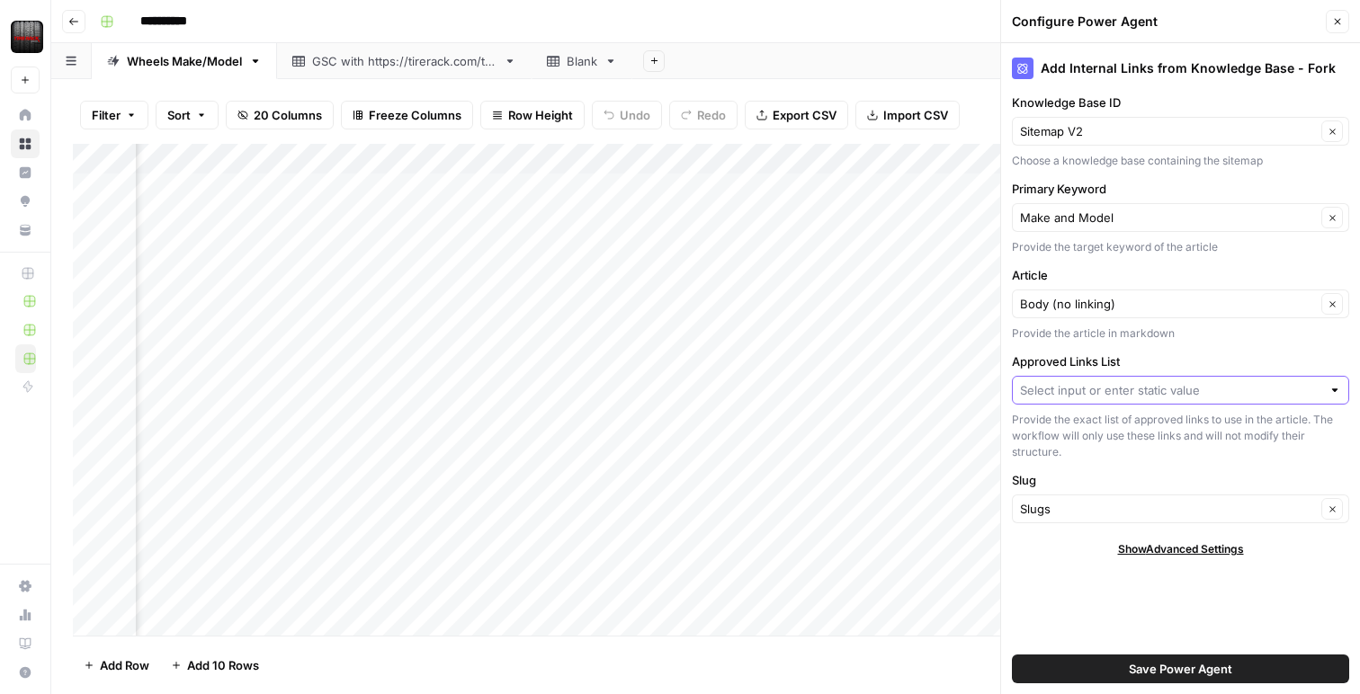
click at [1120, 395] on input "Approved Links List" at bounding box center [1170, 390] width 301 height 18
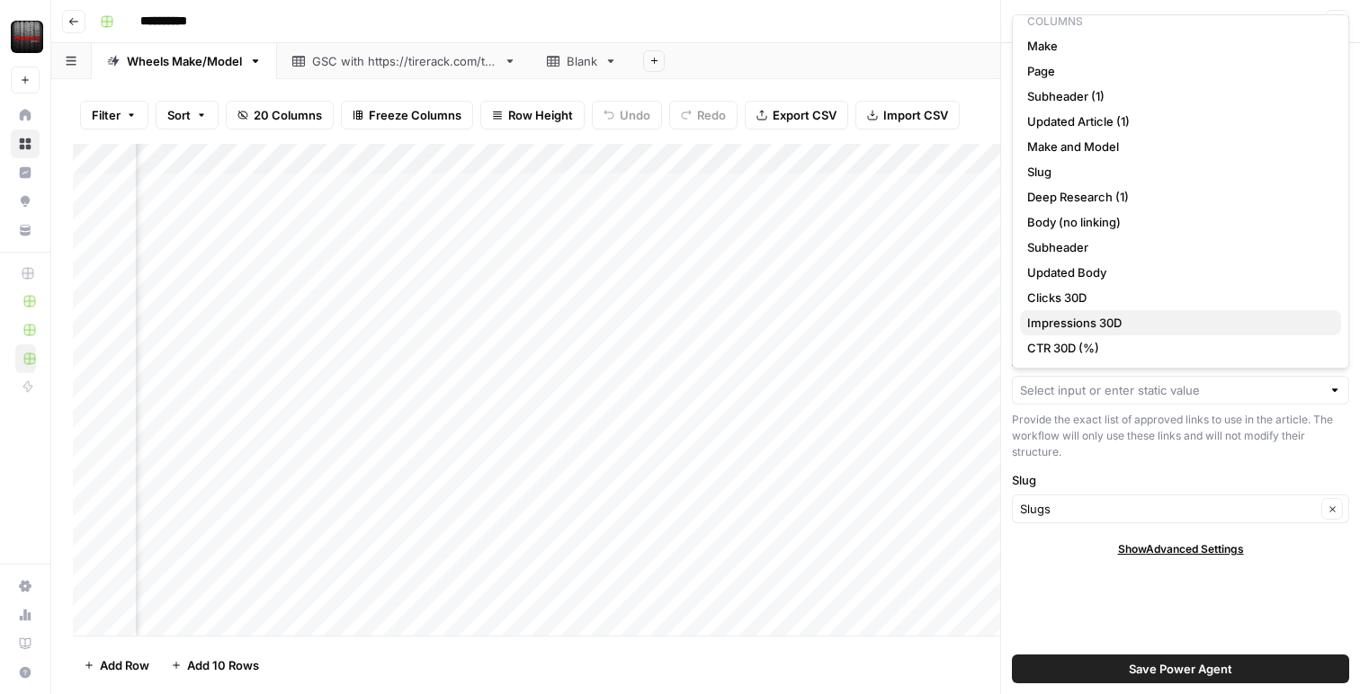
scroll to position [0, 0]
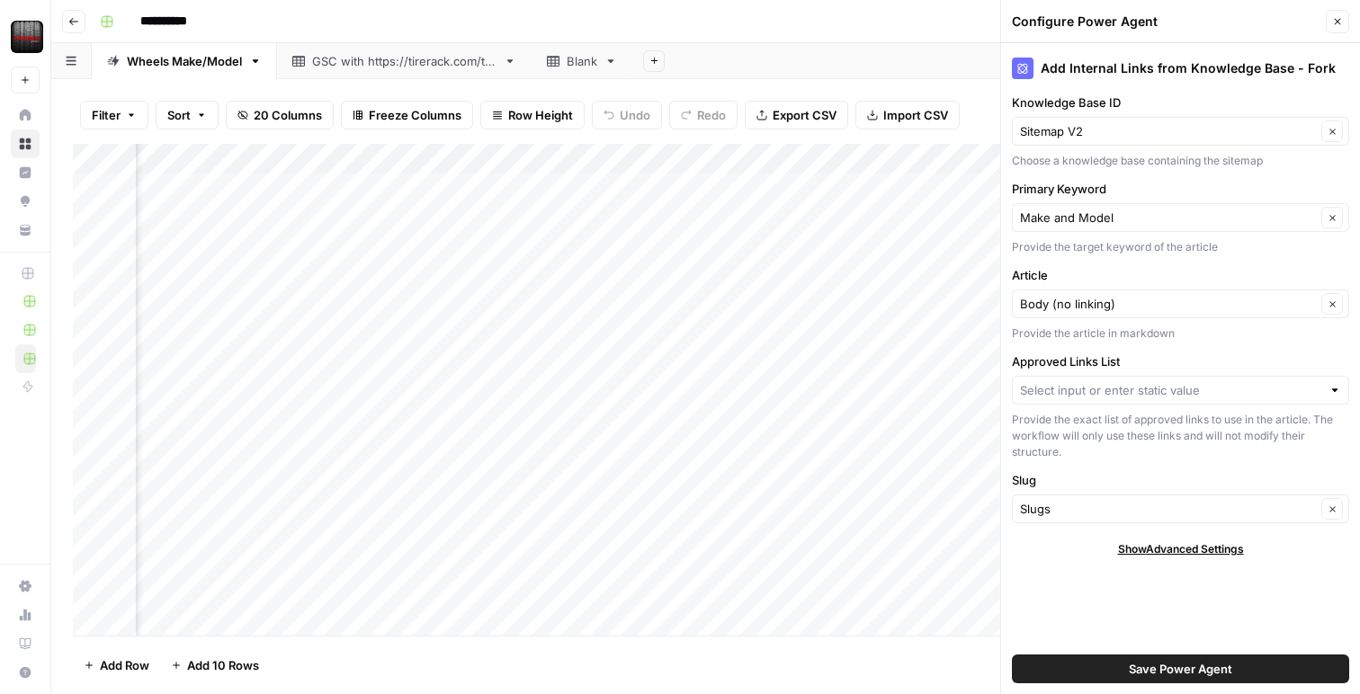
click at [1106, 452] on div "Provide the exact list of approved links to use in the article. The workflow wi…" at bounding box center [1180, 436] width 337 height 49
click at [1094, 431] on div "Provide the exact list of approved links to use in the article. The workflow wi…" at bounding box center [1180, 436] width 337 height 49
click at [1158, 553] on span "Show Advanced Settings" at bounding box center [1181, 549] width 126 height 16
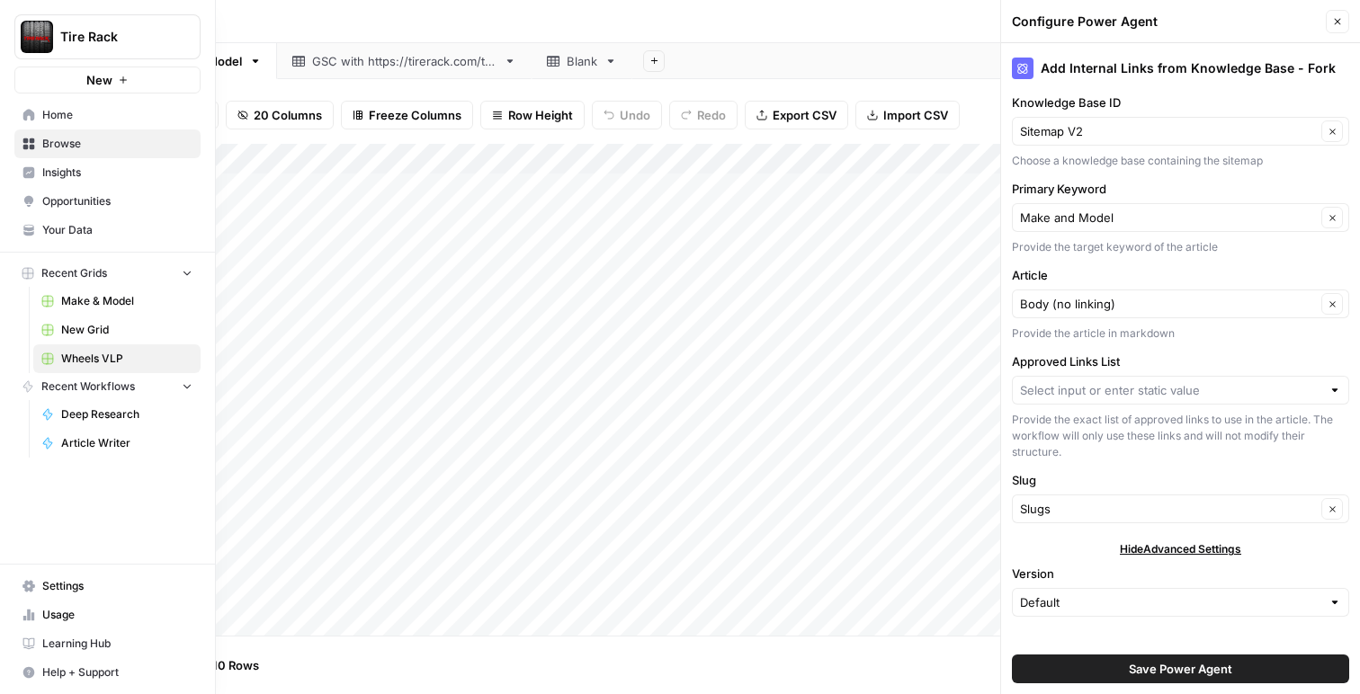
click at [73, 236] on span "Your Data" at bounding box center [117, 230] width 150 height 16
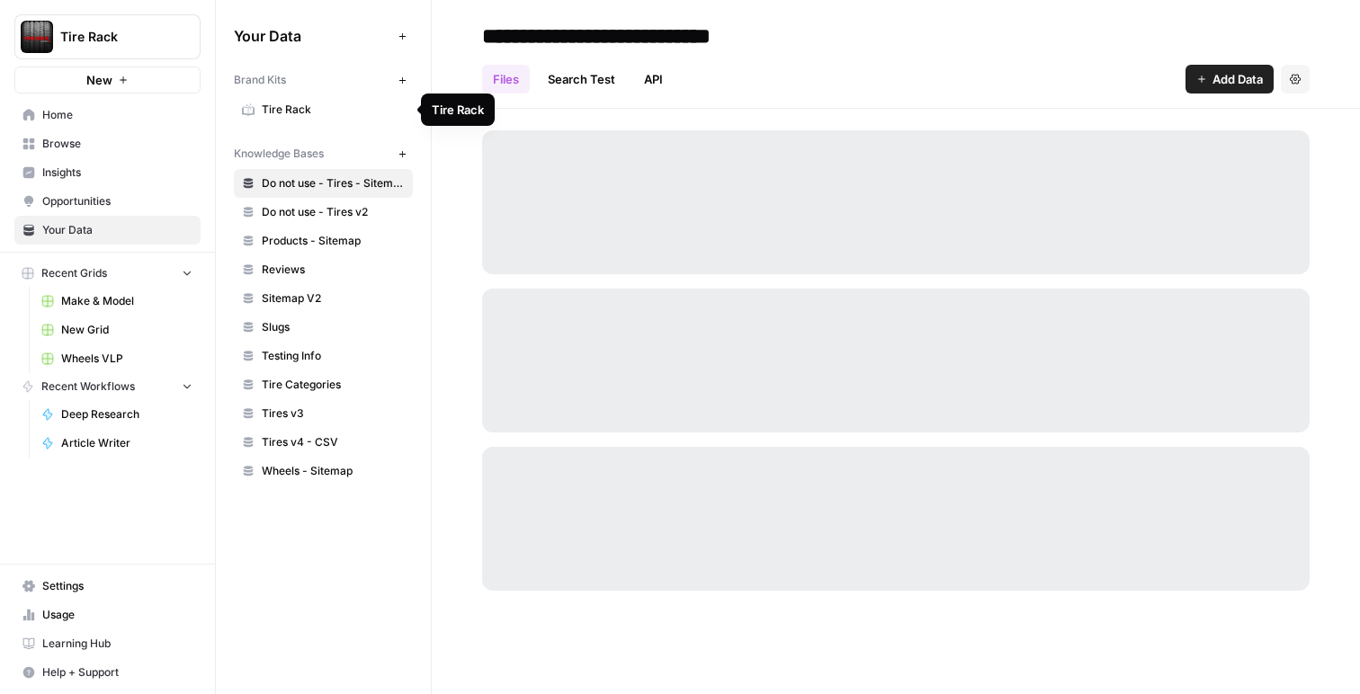
click at [346, 105] on span "Tire Rack" at bounding box center [333, 110] width 143 height 16
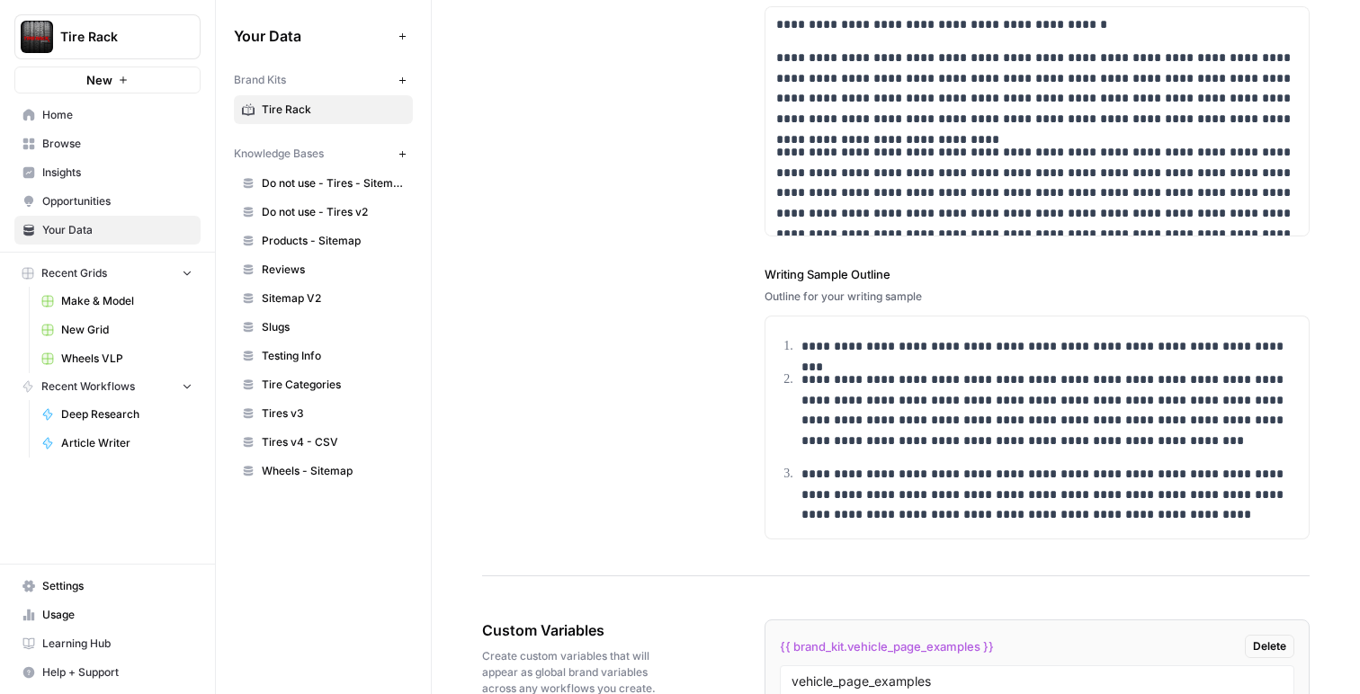
scroll to position [2544, 0]
click at [103, 121] on span "Home" at bounding box center [117, 115] width 150 height 16
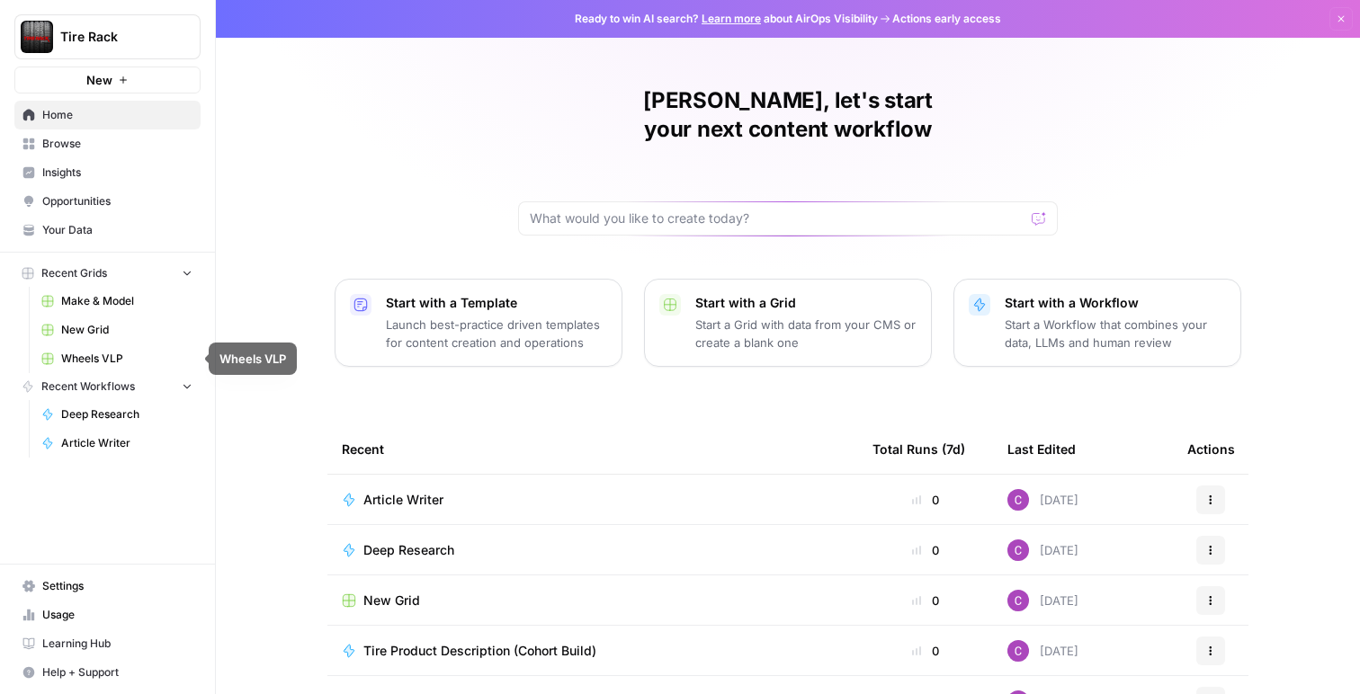
click at [104, 335] on span "New Grid" at bounding box center [126, 330] width 131 height 16
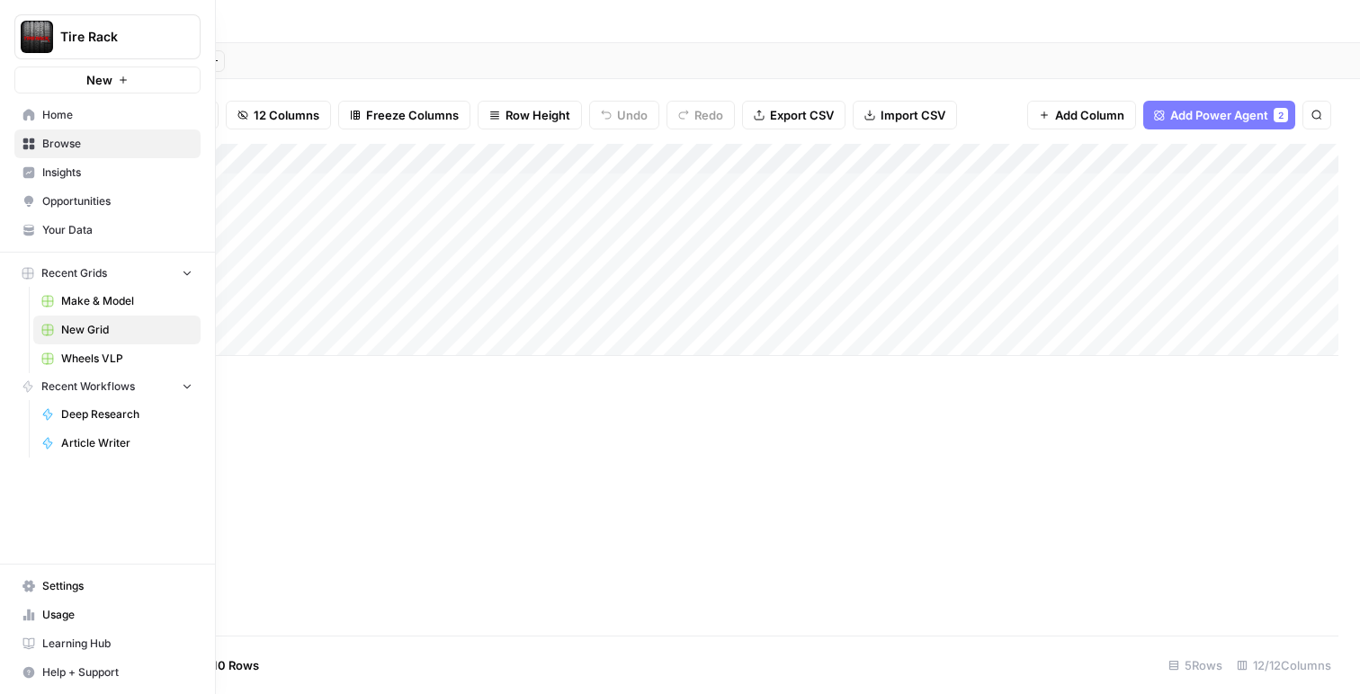
click at [80, 358] on span "Wheels VLP" at bounding box center [126, 359] width 131 height 16
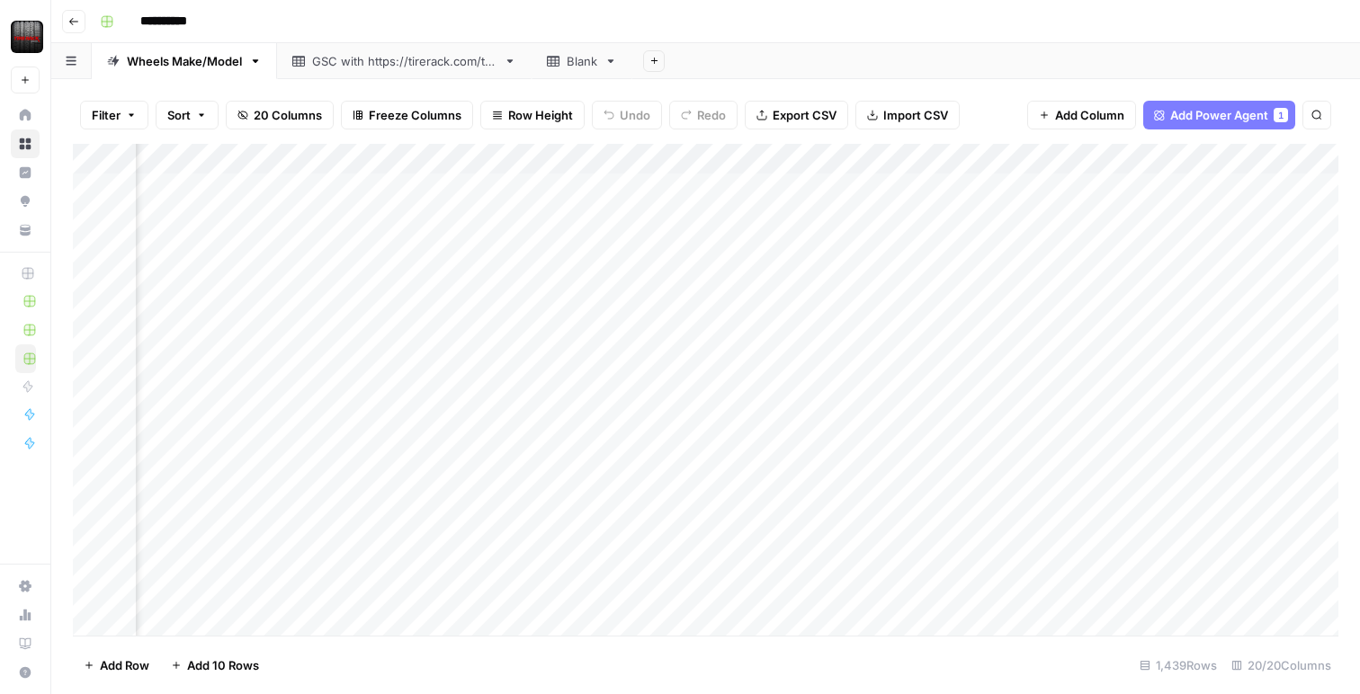
scroll to position [0, 1729]
click at [779, 162] on div "Add Column" at bounding box center [705, 390] width 1265 height 492
click at [873, 72] on div "Add Sheet" at bounding box center [996, 61] width 728 height 36
click at [596, 162] on div "Add Column" at bounding box center [705, 390] width 1265 height 492
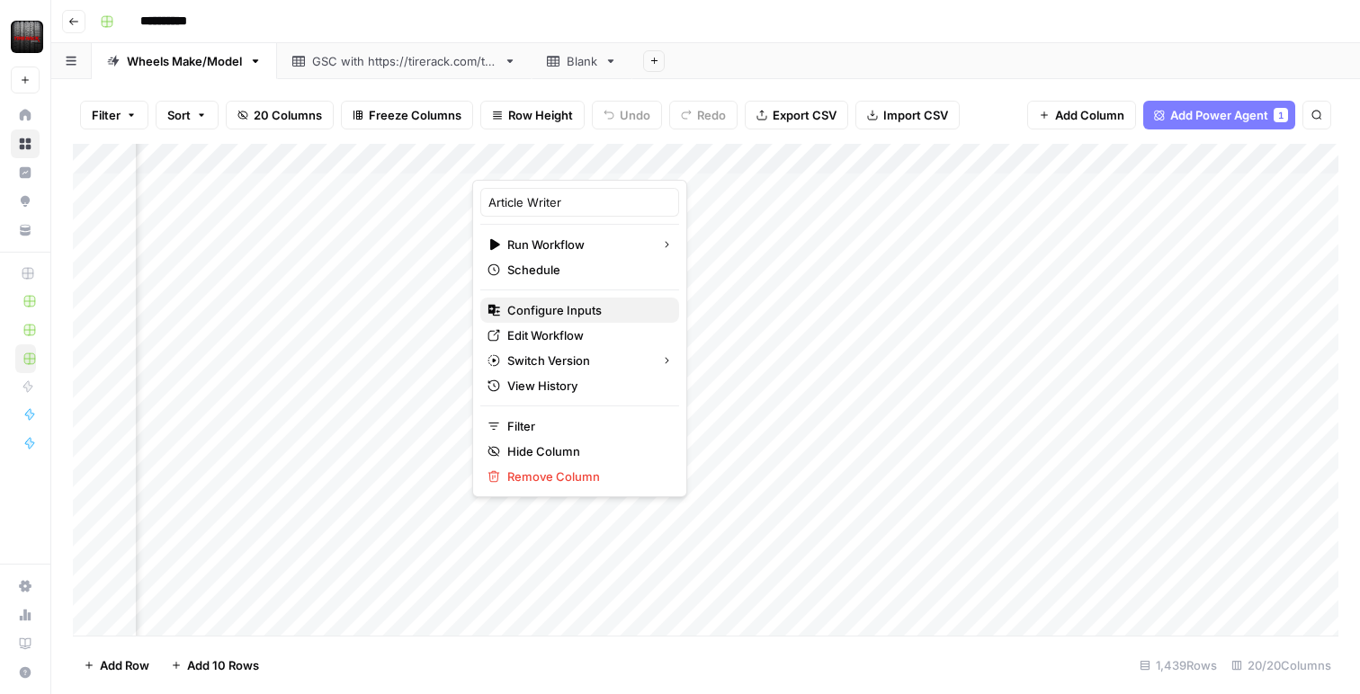
click at [573, 315] on span "Configure Inputs" at bounding box center [585, 310] width 157 height 18
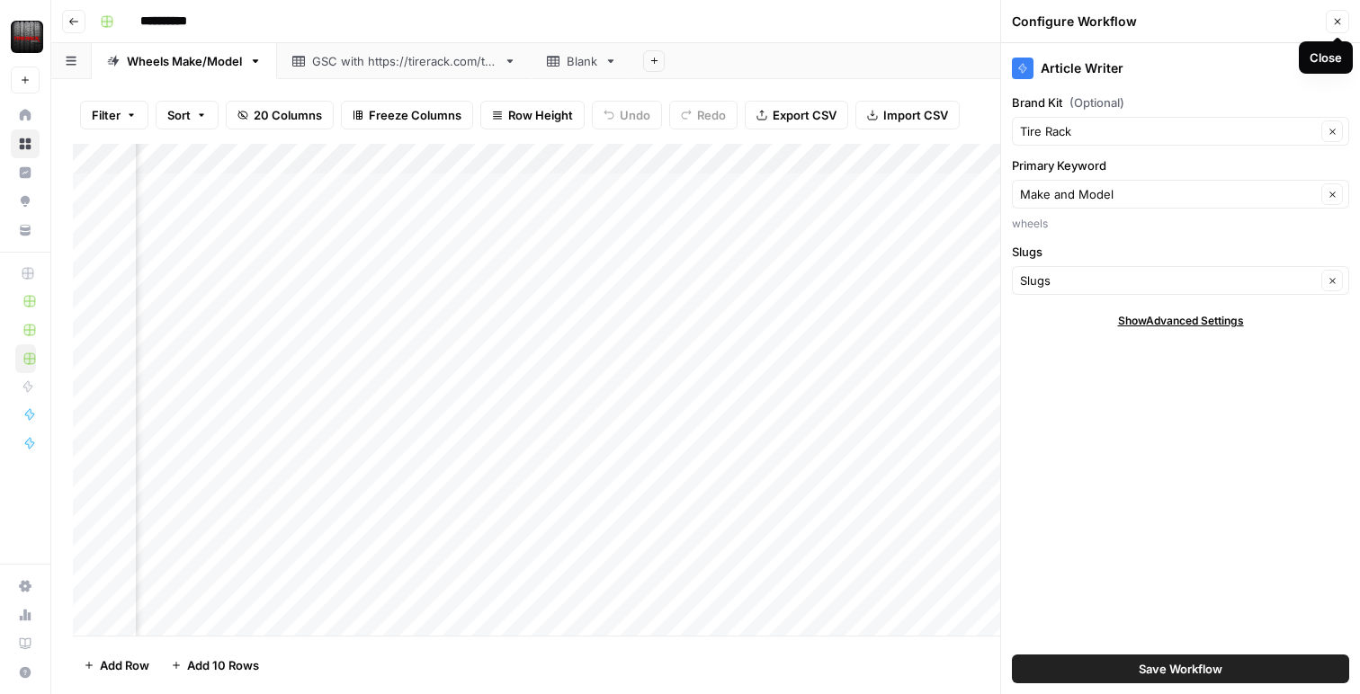
click at [1334, 25] on icon "button" at bounding box center [1337, 21] width 11 height 11
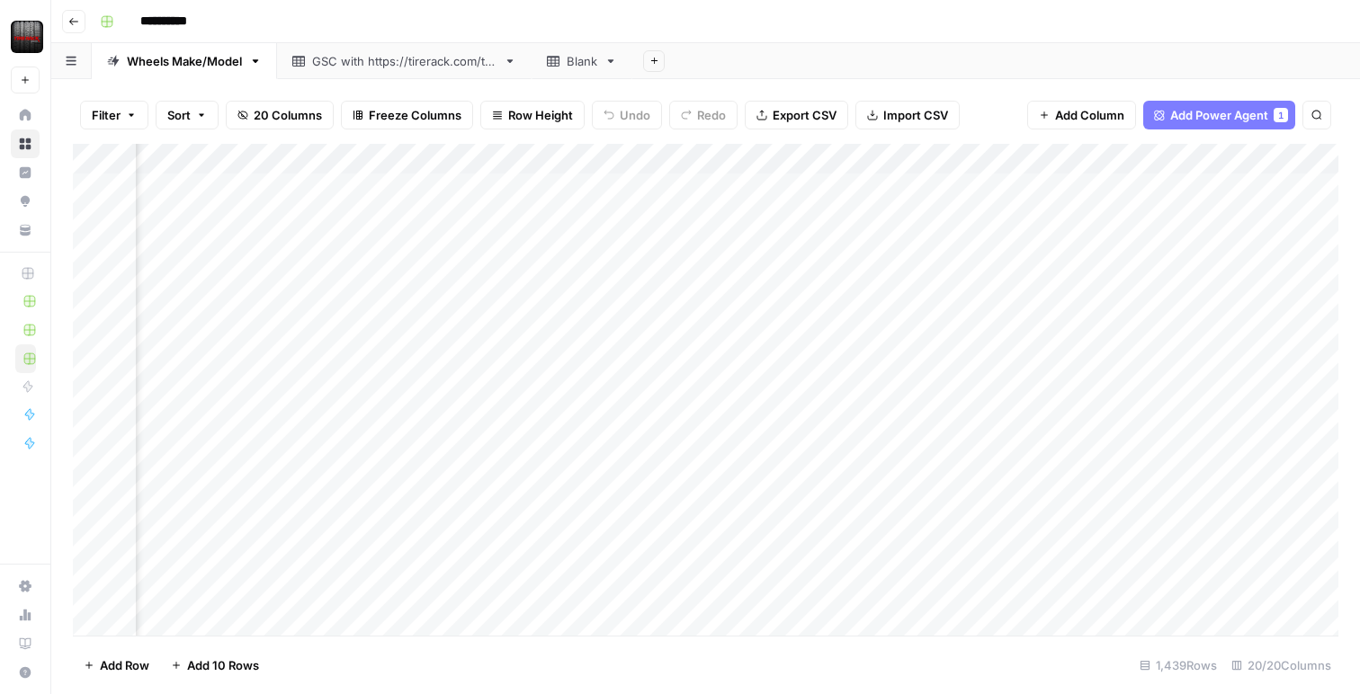
scroll to position [0, 1907]
click at [901, 159] on div "Add Column" at bounding box center [705, 390] width 1265 height 492
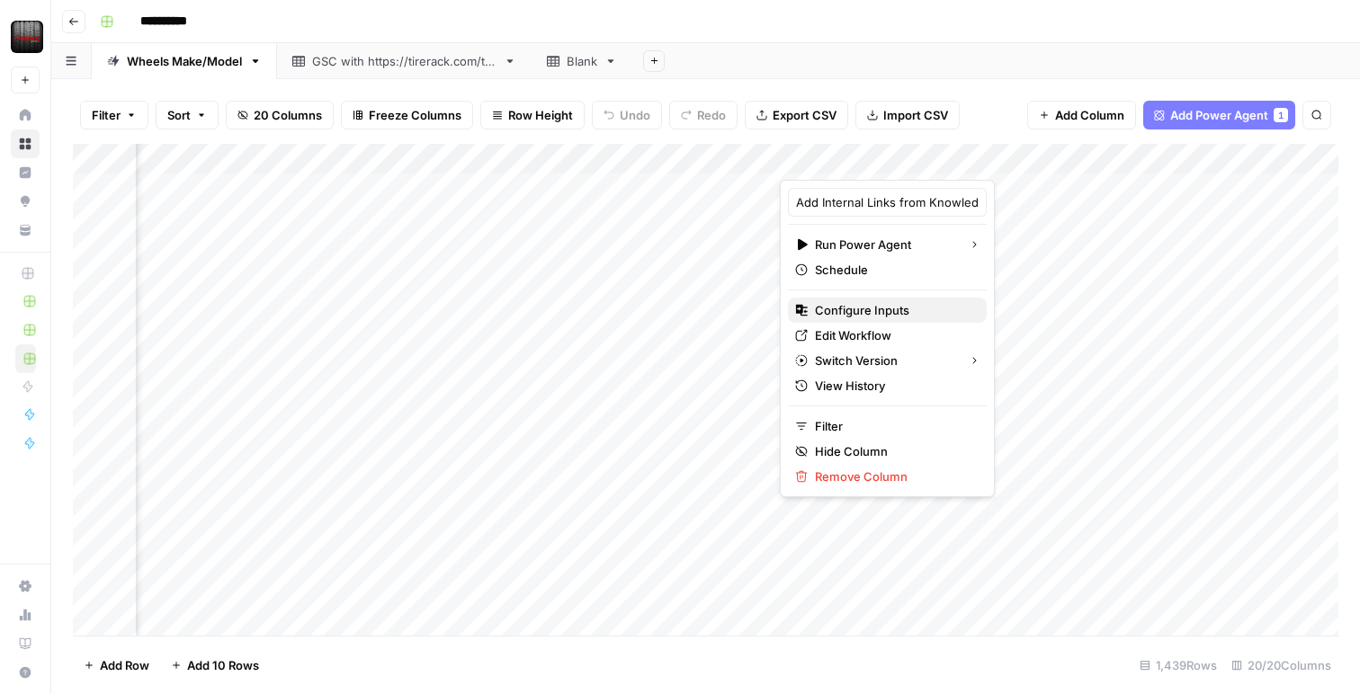
click at [897, 317] on span "Configure Inputs" at bounding box center [893, 310] width 157 height 18
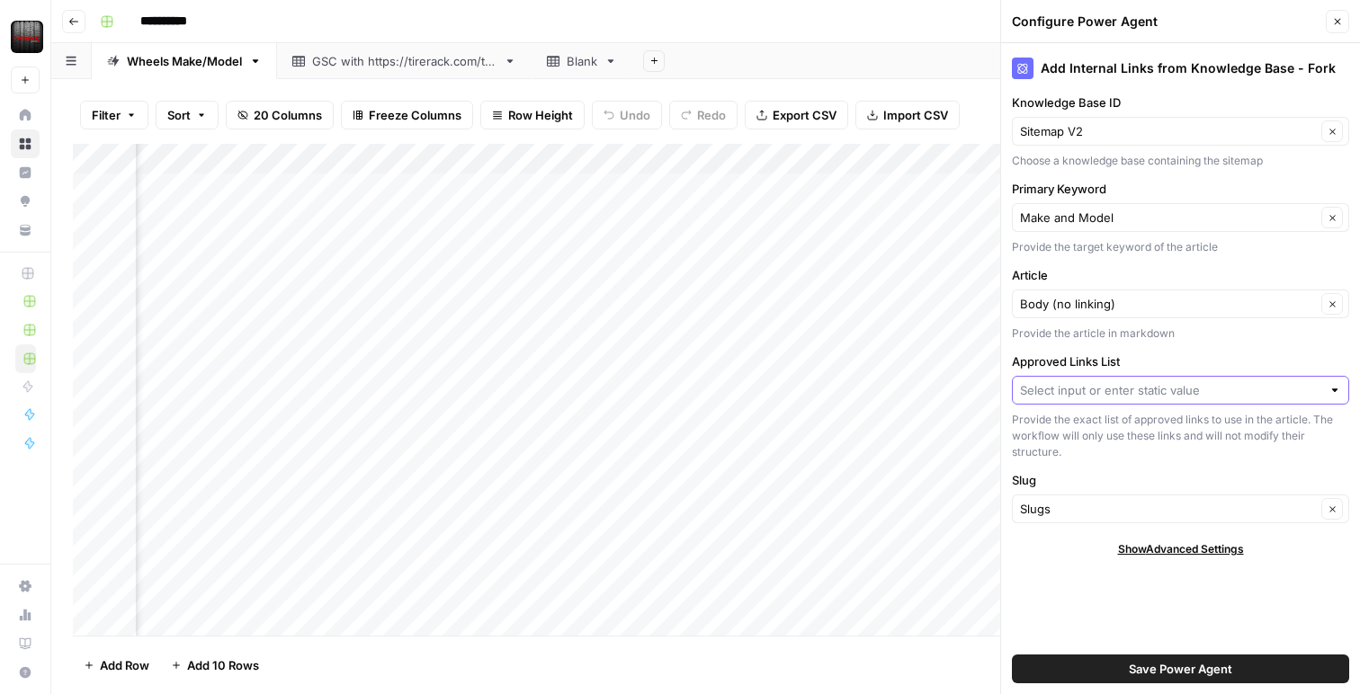
click at [1092, 389] on input "Approved Links List" at bounding box center [1170, 390] width 301 height 18
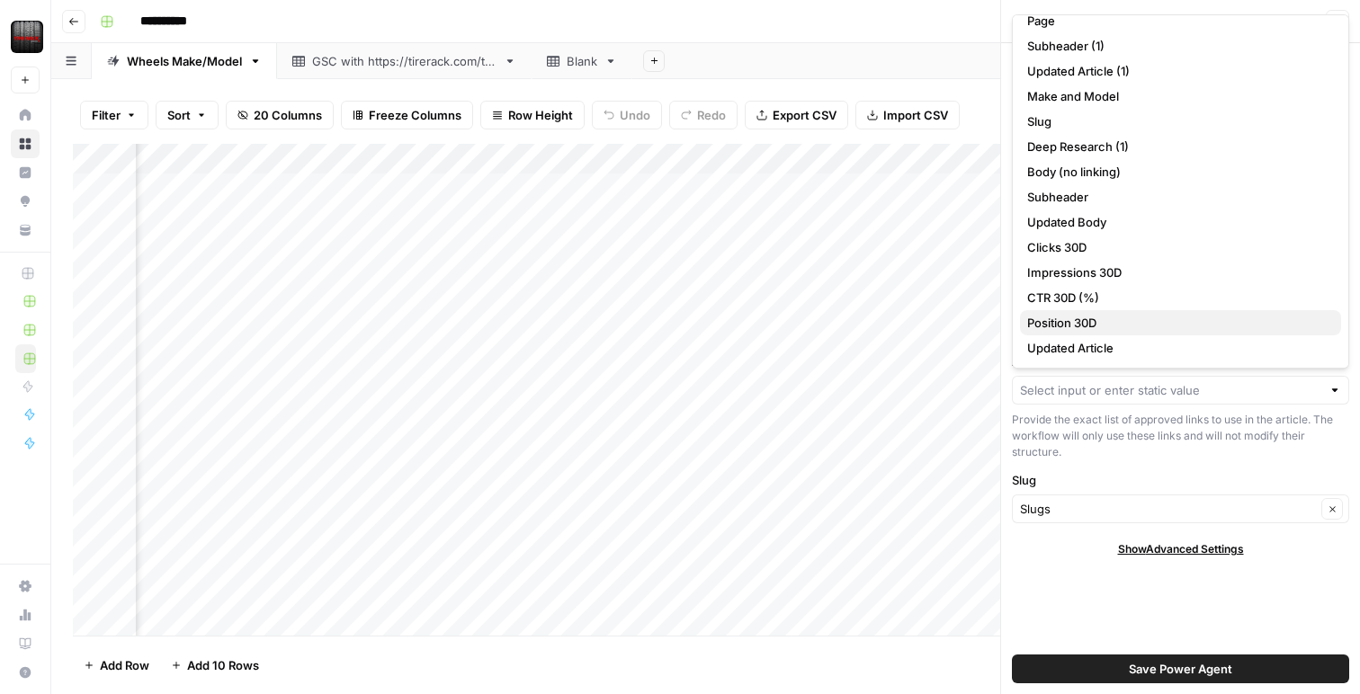
scroll to position [0, 0]
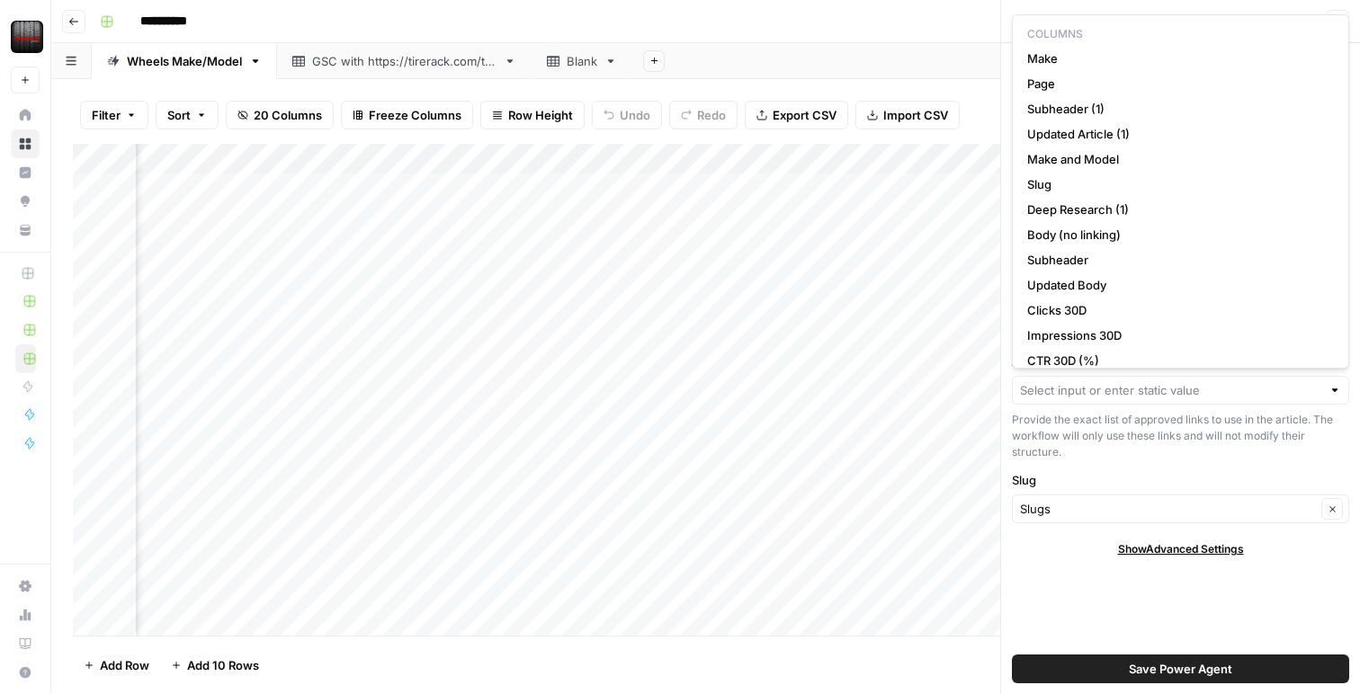
click at [1079, 458] on div "Provide the exact list of approved links to use in the article. The workflow wi…" at bounding box center [1180, 436] width 337 height 49
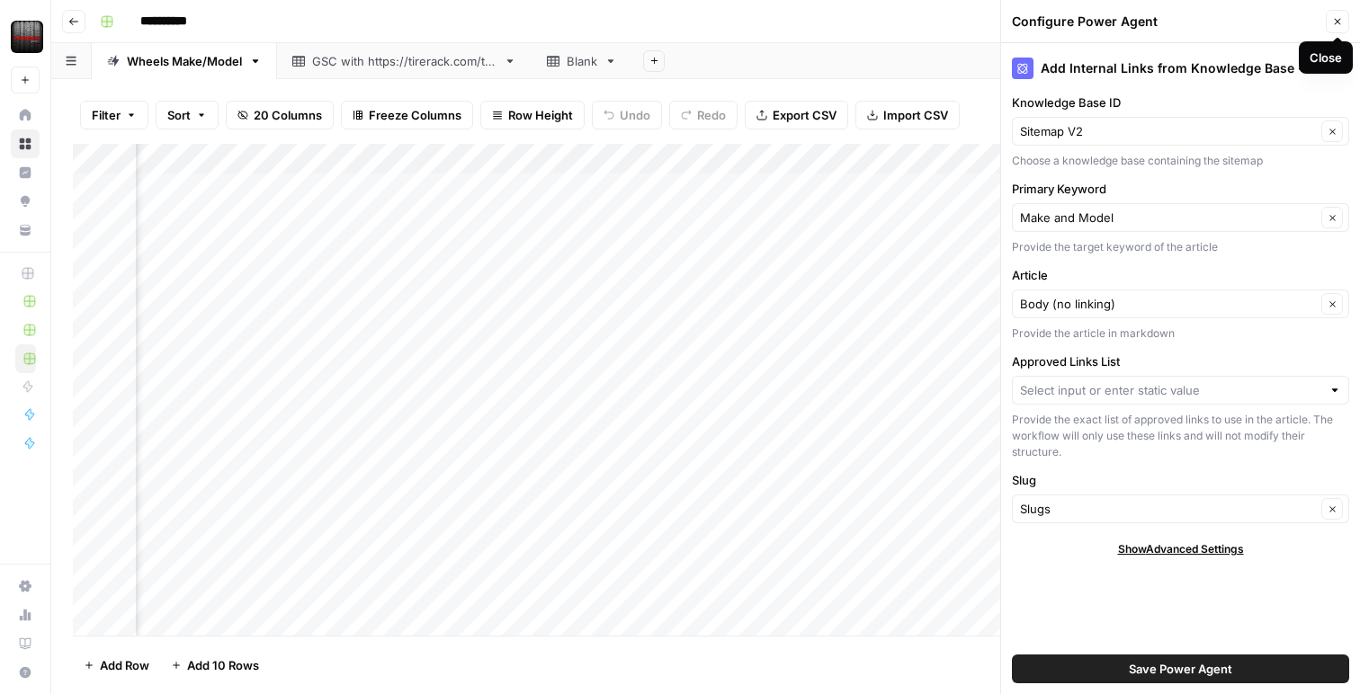
drag, startPoint x: 1337, startPoint y: 22, endPoint x: 1139, endPoint y: 82, distance: 206.6
click at [1337, 22] on icon "button" at bounding box center [1338, 22] width 6 height 6
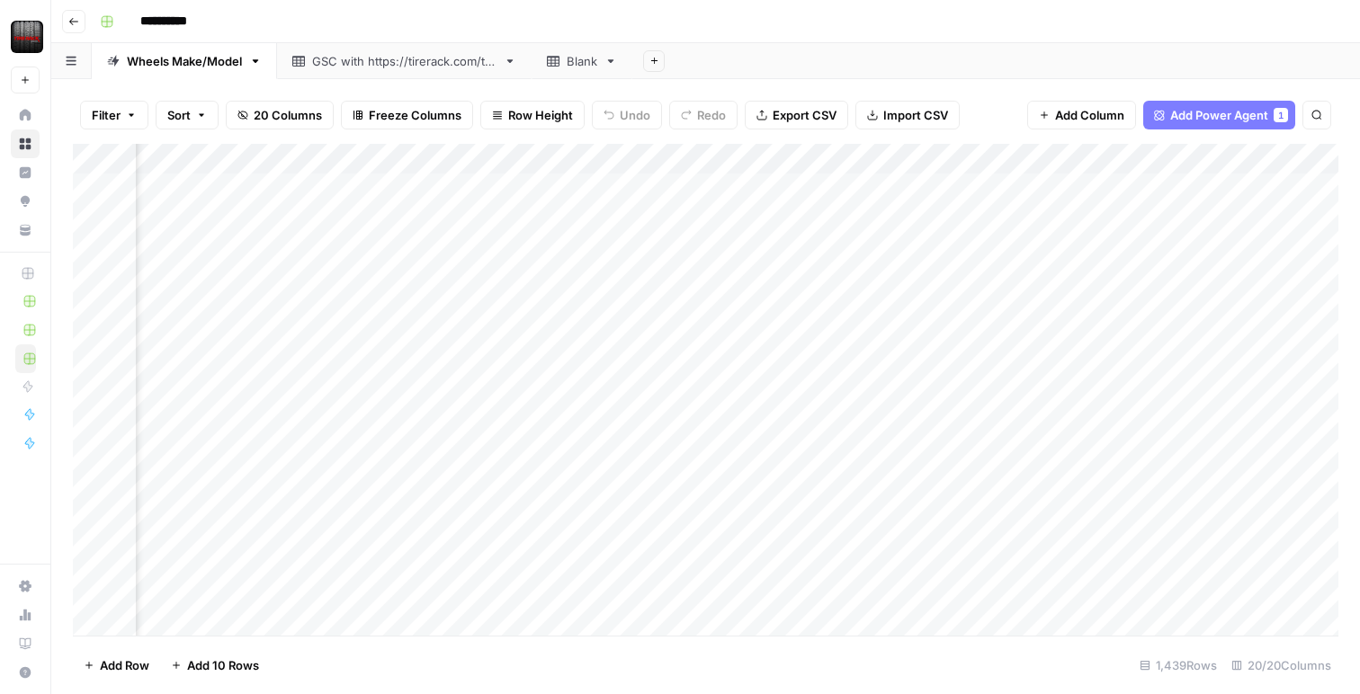
click at [900, 154] on div "Add Column" at bounding box center [705, 390] width 1265 height 492
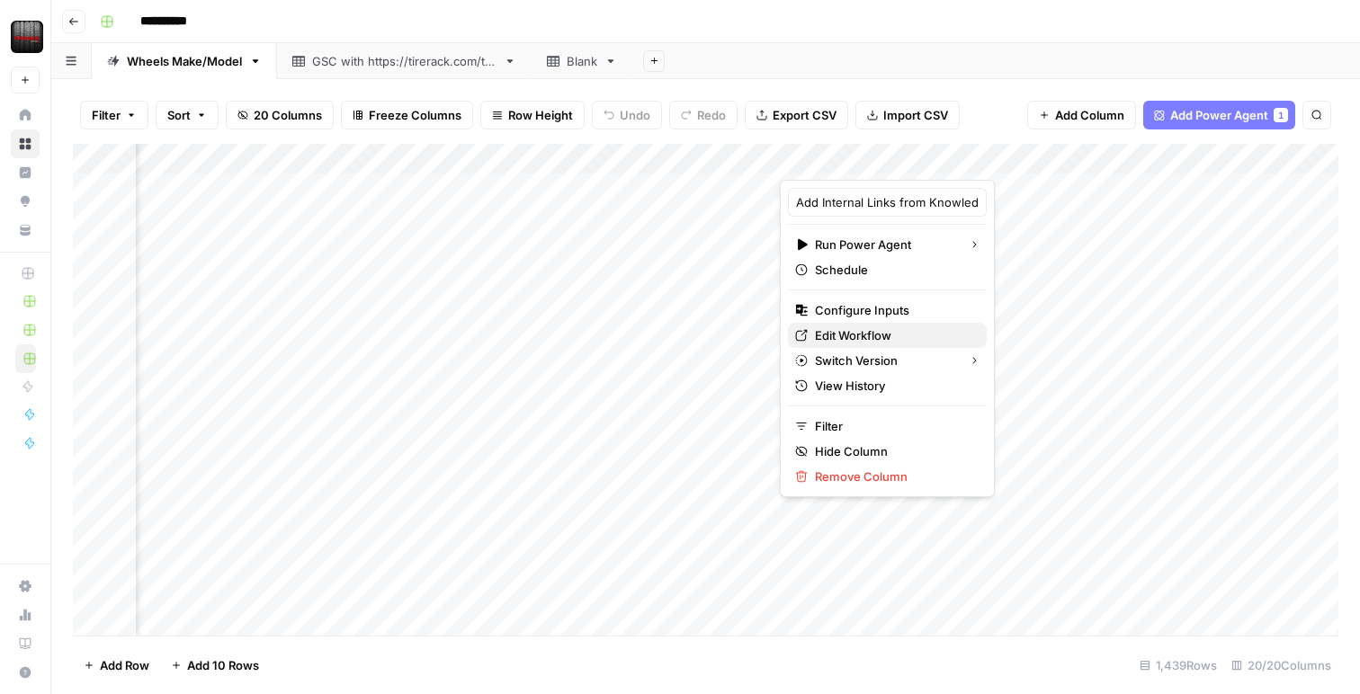
click at [857, 333] on span "Edit Workflow" at bounding box center [893, 335] width 157 height 18
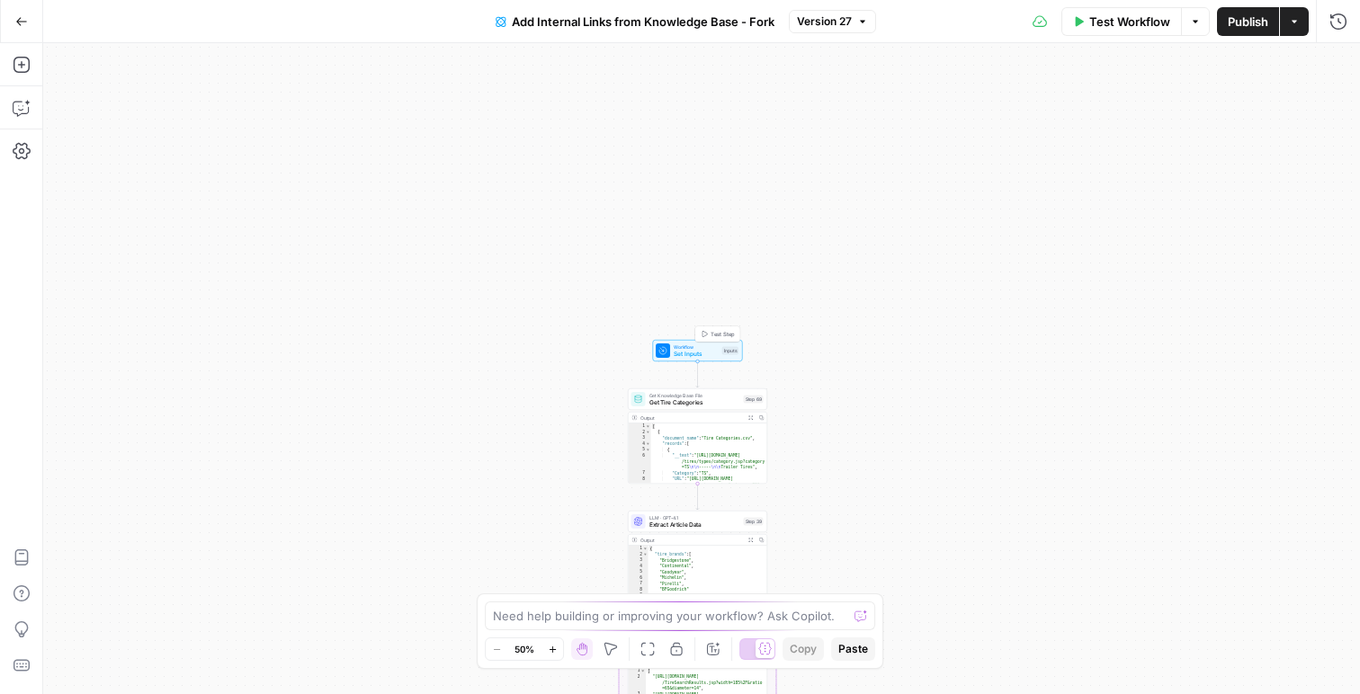
click at [697, 353] on span "Set Inputs" at bounding box center [696, 354] width 45 height 9
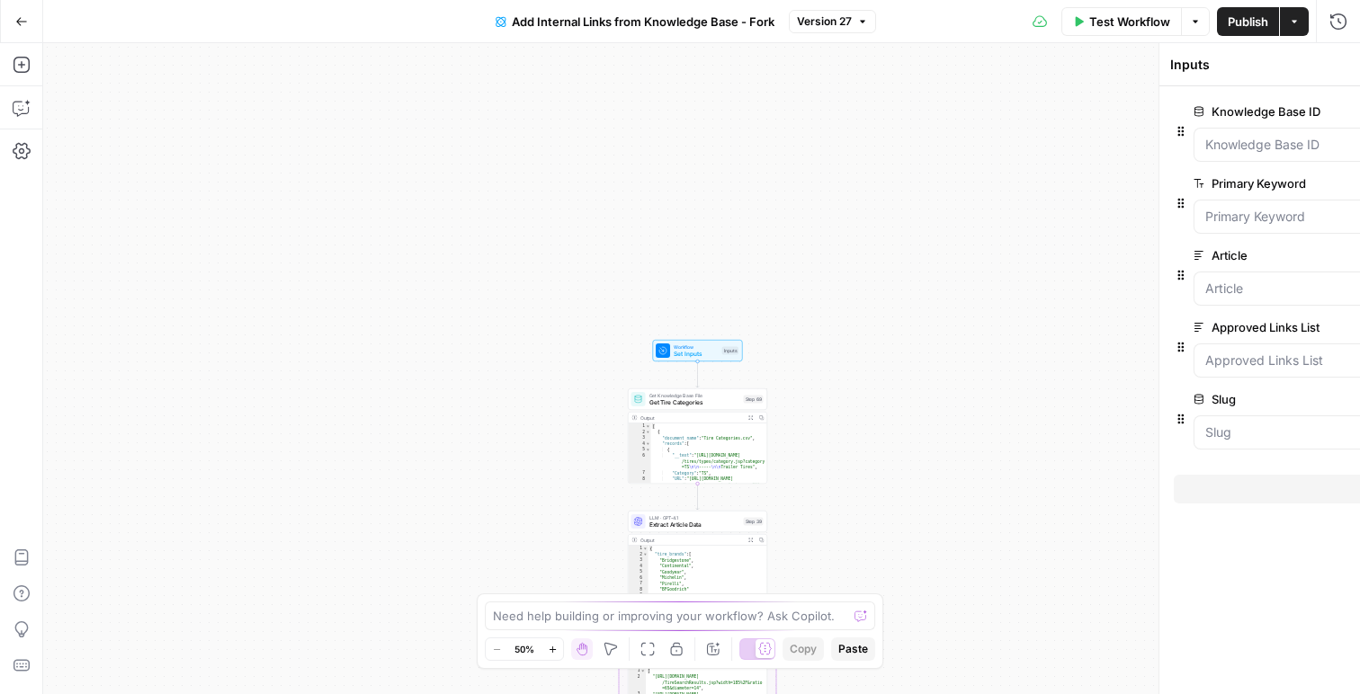
click at [697, 353] on div "Inputs Close Knowledge Base ID edit field Delete group Primary Keyword edit fie…" at bounding box center [999, 368] width 719 height 651
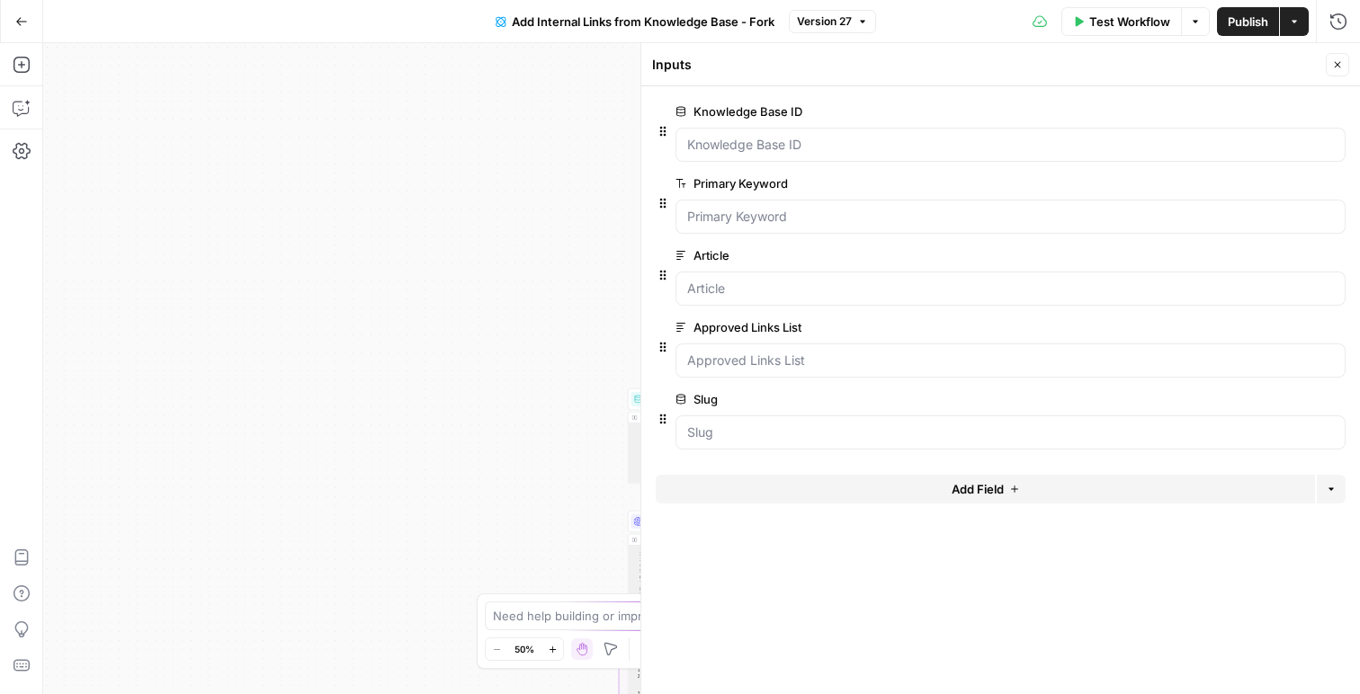
click at [829, 341] on div "Approved Links List edit field Delete group" at bounding box center [1010, 347] width 670 height 61
click at [835, 352] on List "Approved Links List" at bounding box center [1010, 361] width 647 height 18
click at [1273, 326] on span "edit field" at bounding box center [1278, 327] width 40 height 14
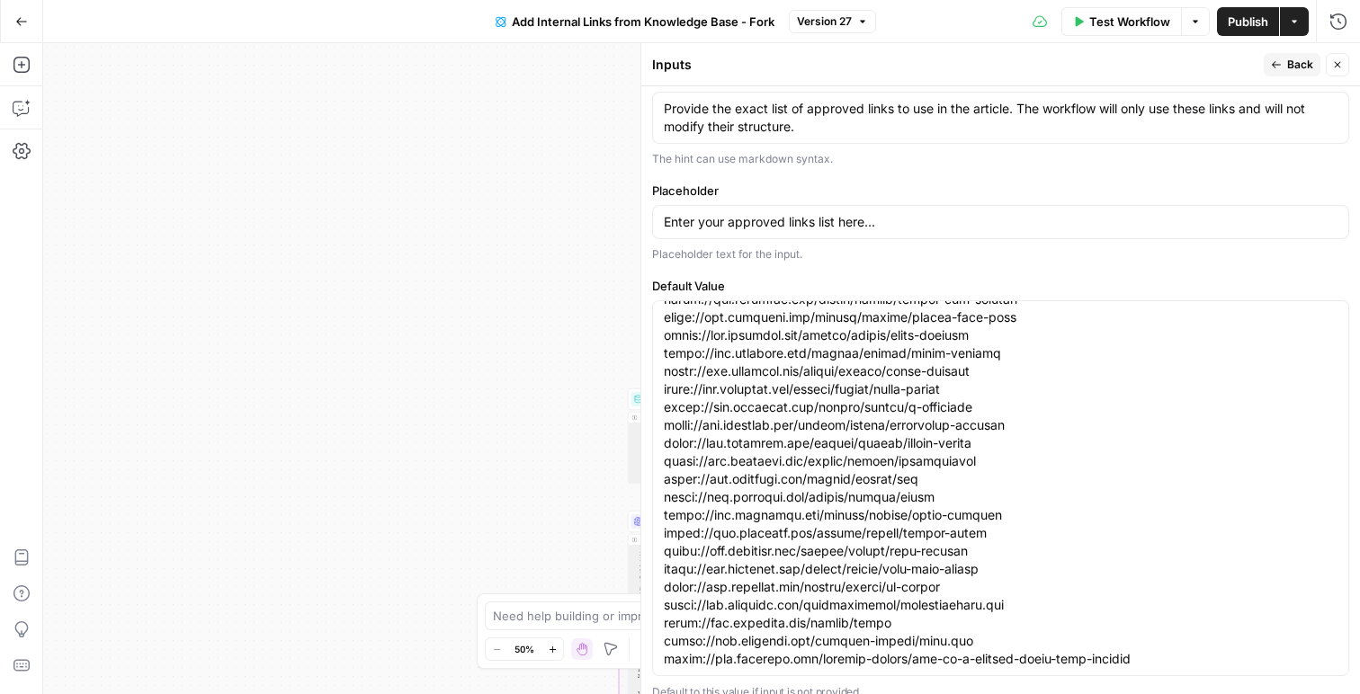
scroll to position [553, 0]
